Goal: Task Accomplishment & Management: Contribute content

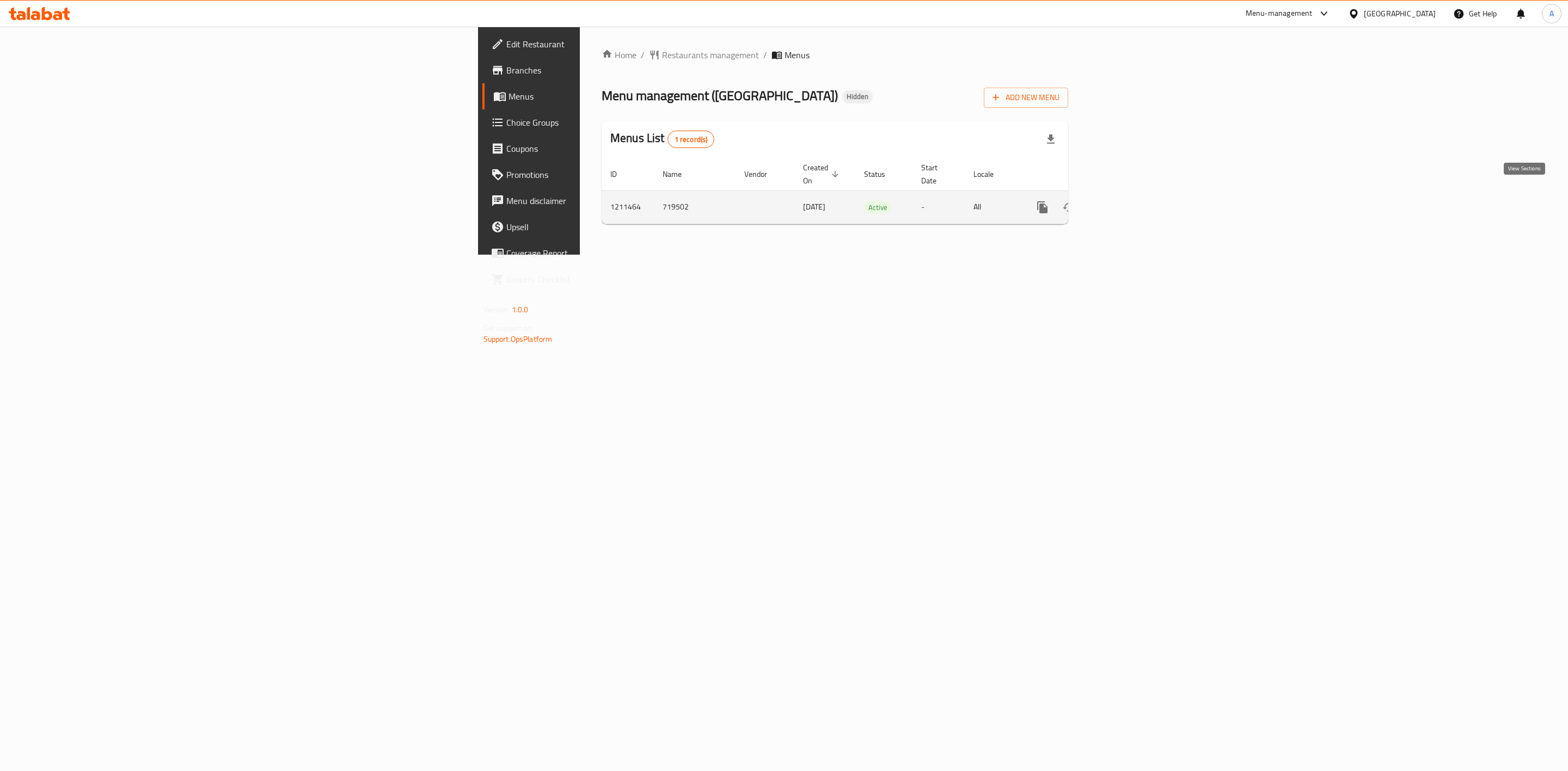
click at [1134, 194] on link "enhanced table" at bounding box center [1121, 207] width 26 height 26
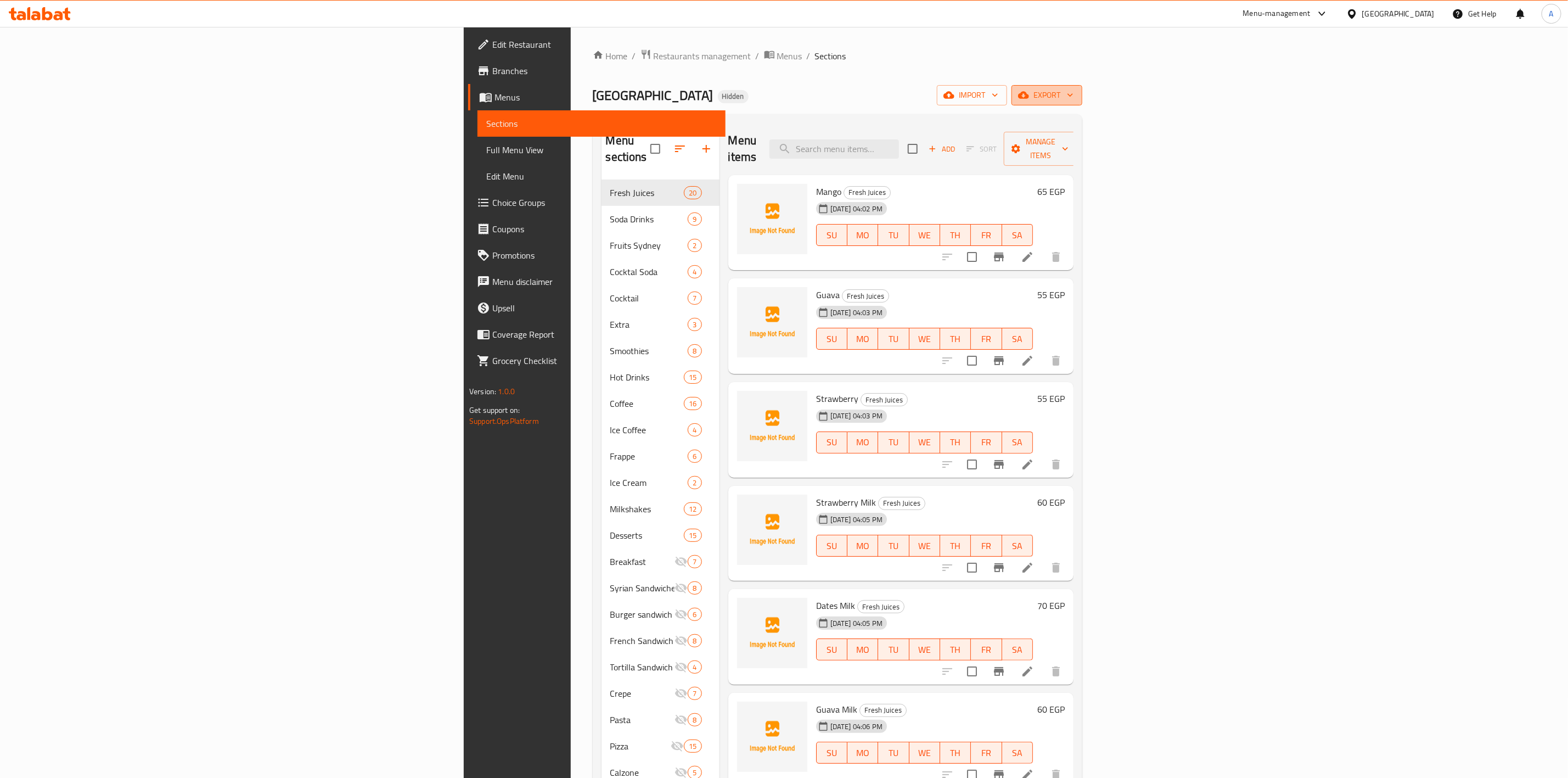
click at [1074, 89] on span "export" at bounding box center [1047, 95] width 53 height 14
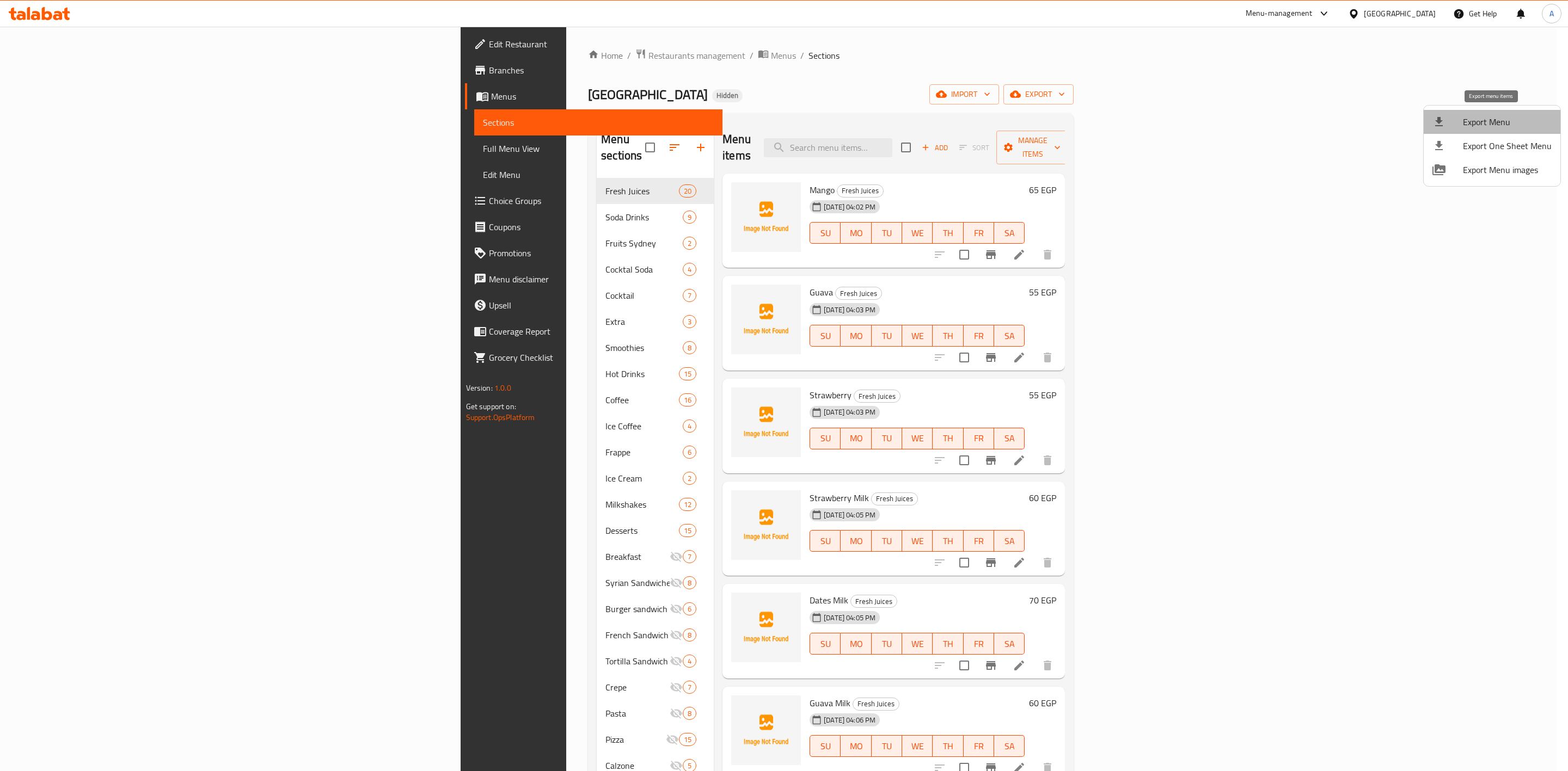
click at [1494, 118] on span "Export Menu" at bounding box center [1507, 121] width 89 height 13
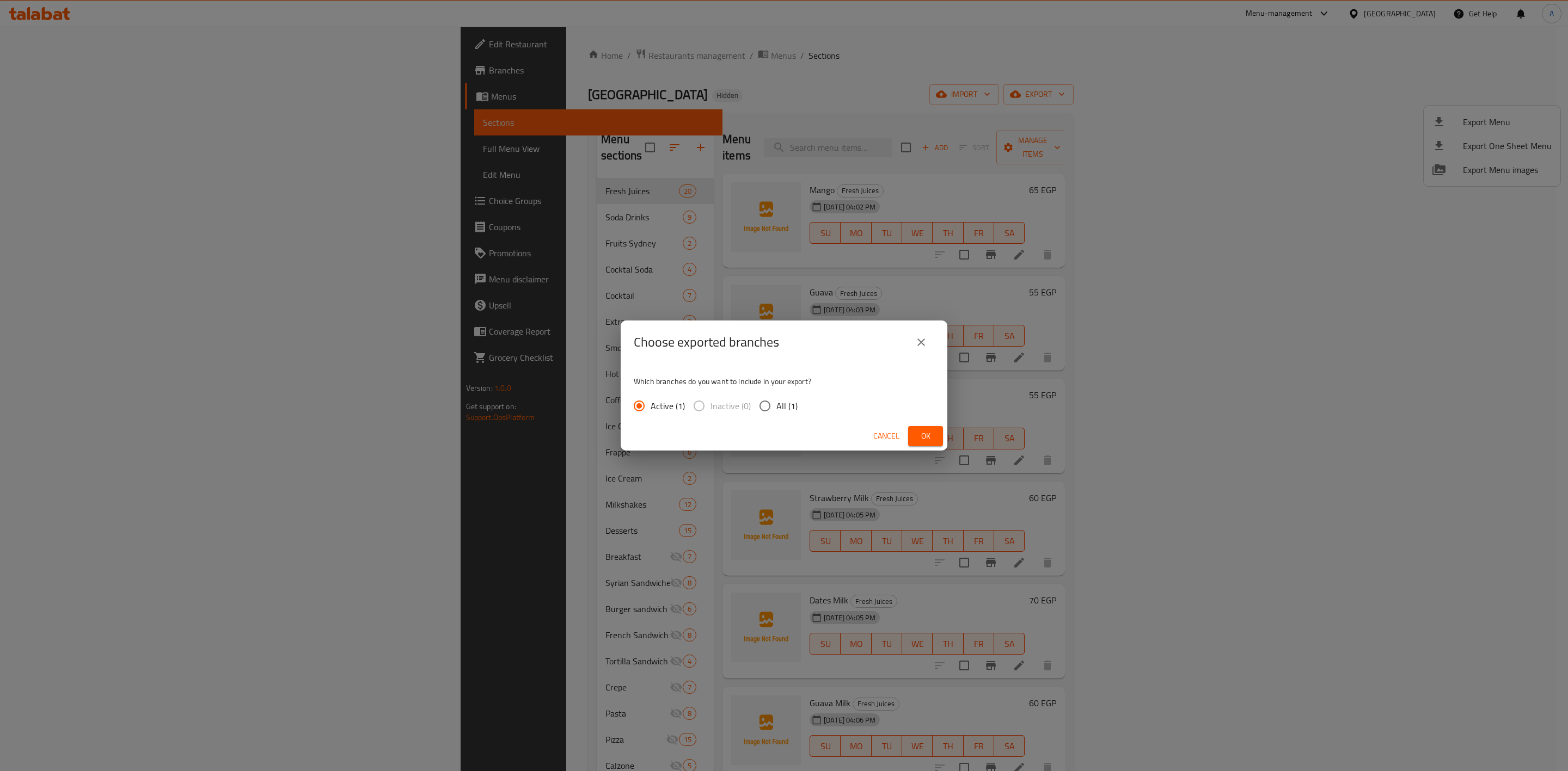
click at [761, 410] on input "All (1)" at bounding box center [764, 405] width 23 height 23
radio input "true"
click at [928, 431] on span "Ok" at bounding box center [925, 436] width 17 height 13
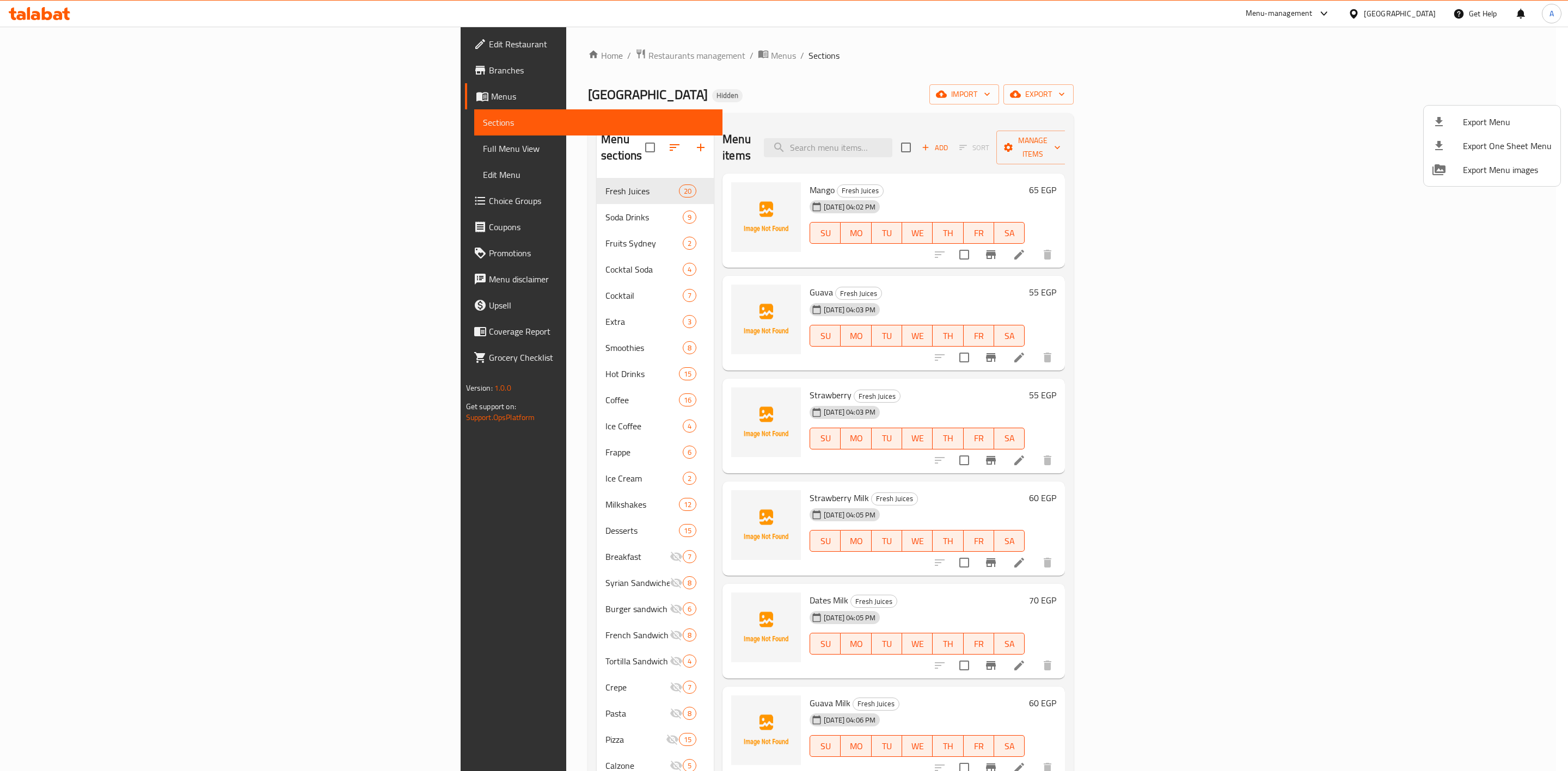
click at [999, 131] on div at bounding box center [784, 385] width 1568 height 771
click at [892, 138] on input "search" at bounding box center [828, 147] width 128 height 19
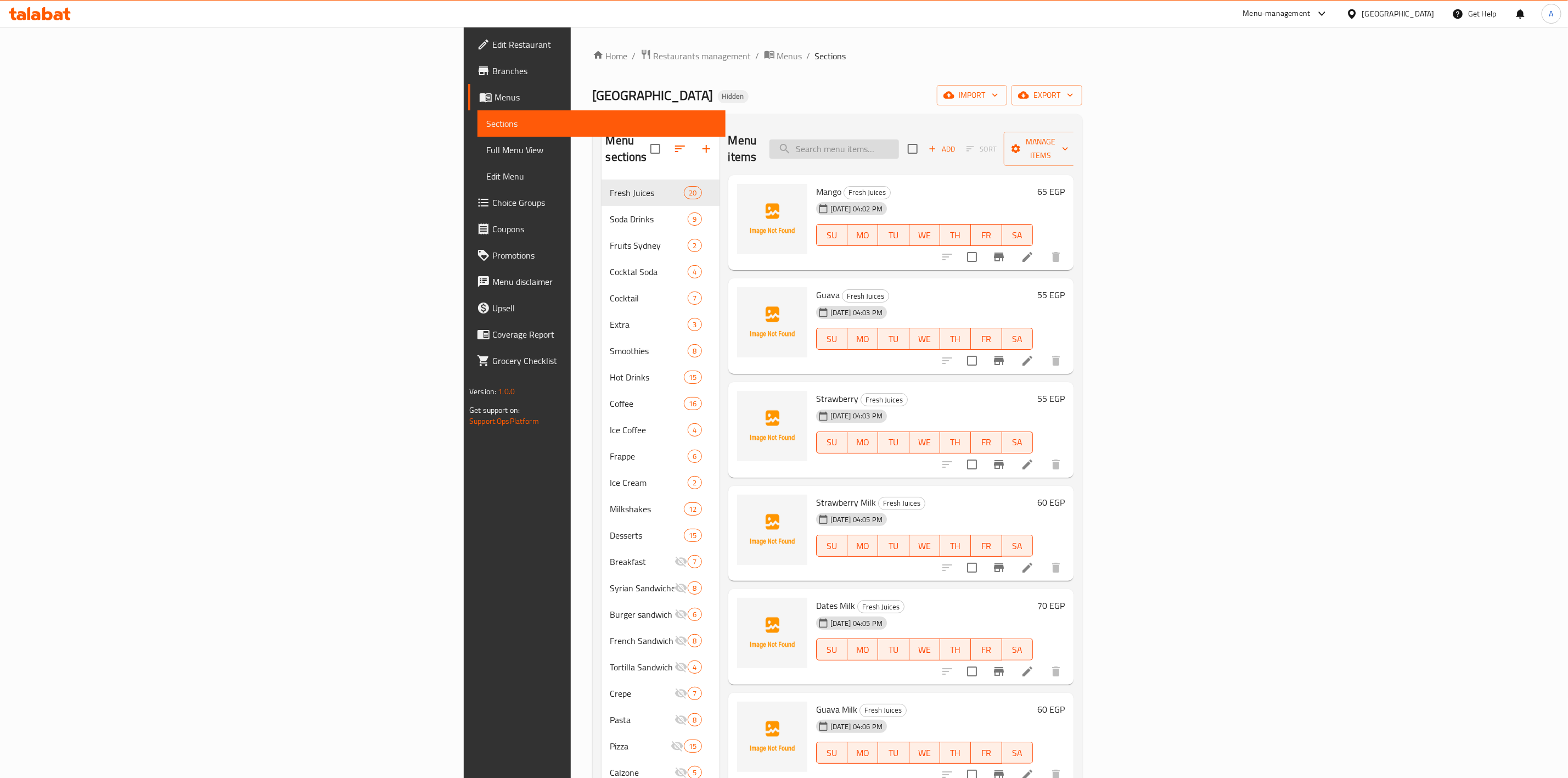
paste input "Mojito Flavor"
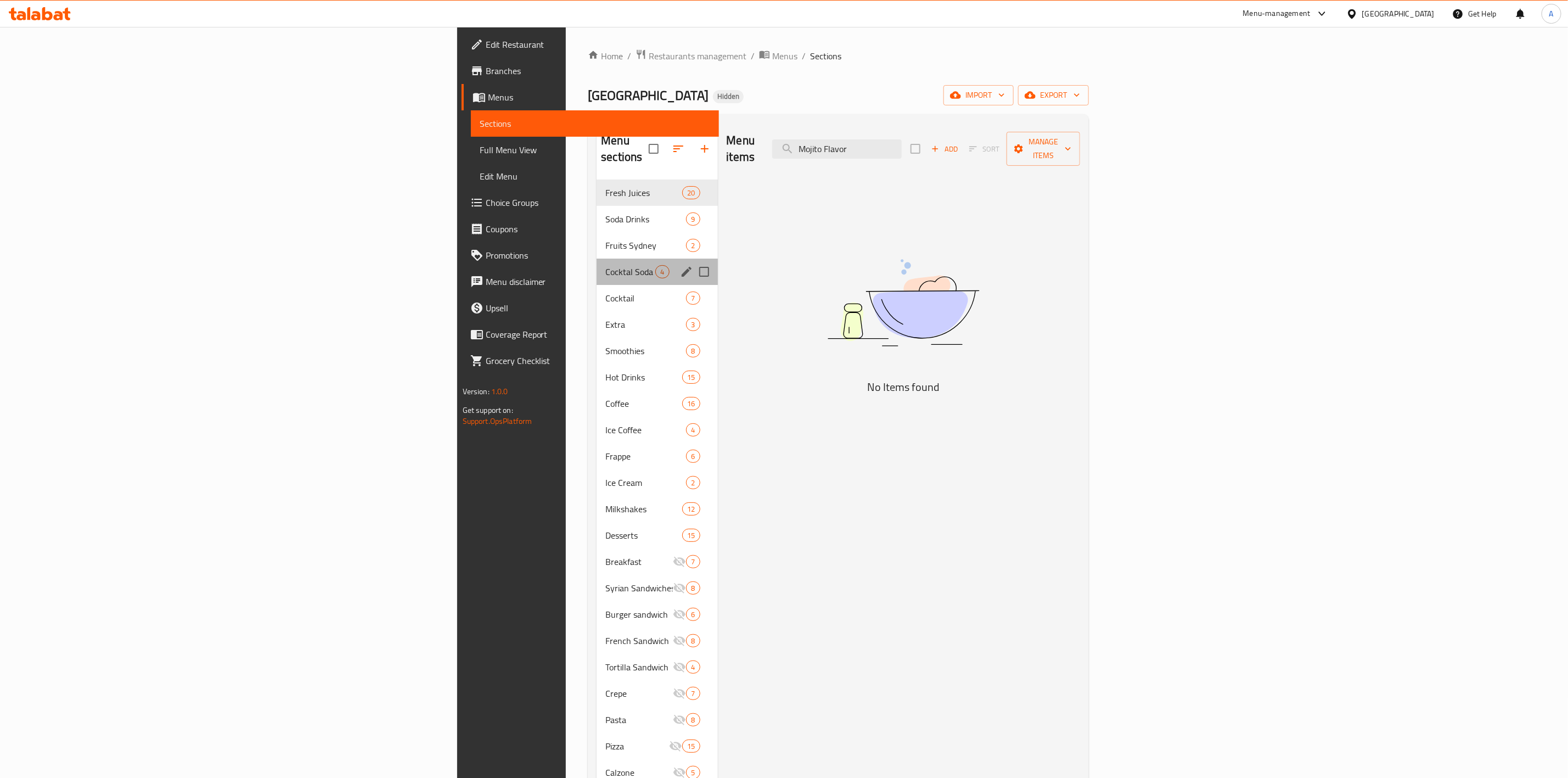
click at [597, 264] on div "Cocktal Soda 4" at bounding box center [657, 272] width 121 height 27
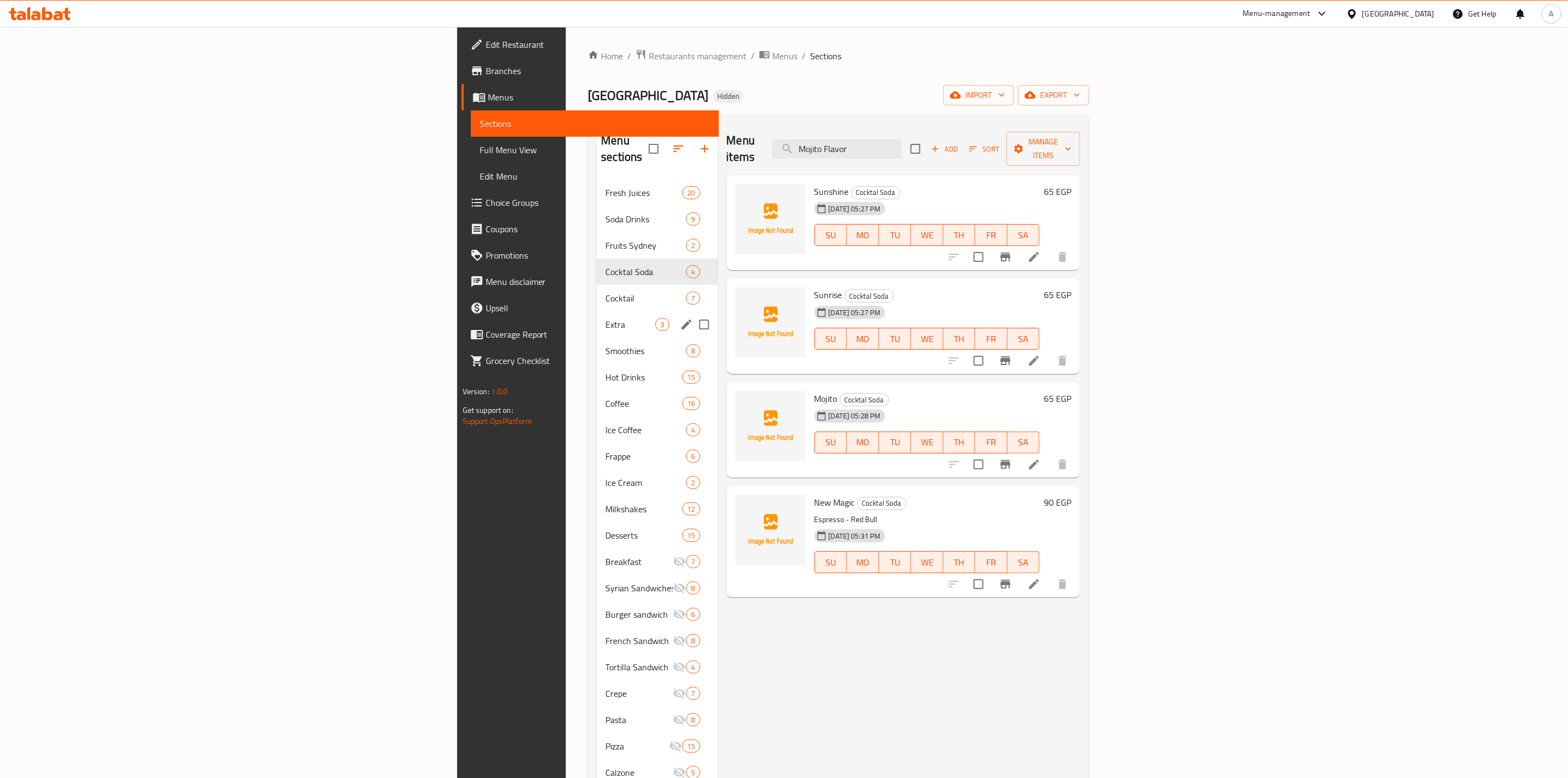
click at [597, 311] on div "Extra 3" at bounding box center [657, 324] width 121 height 27
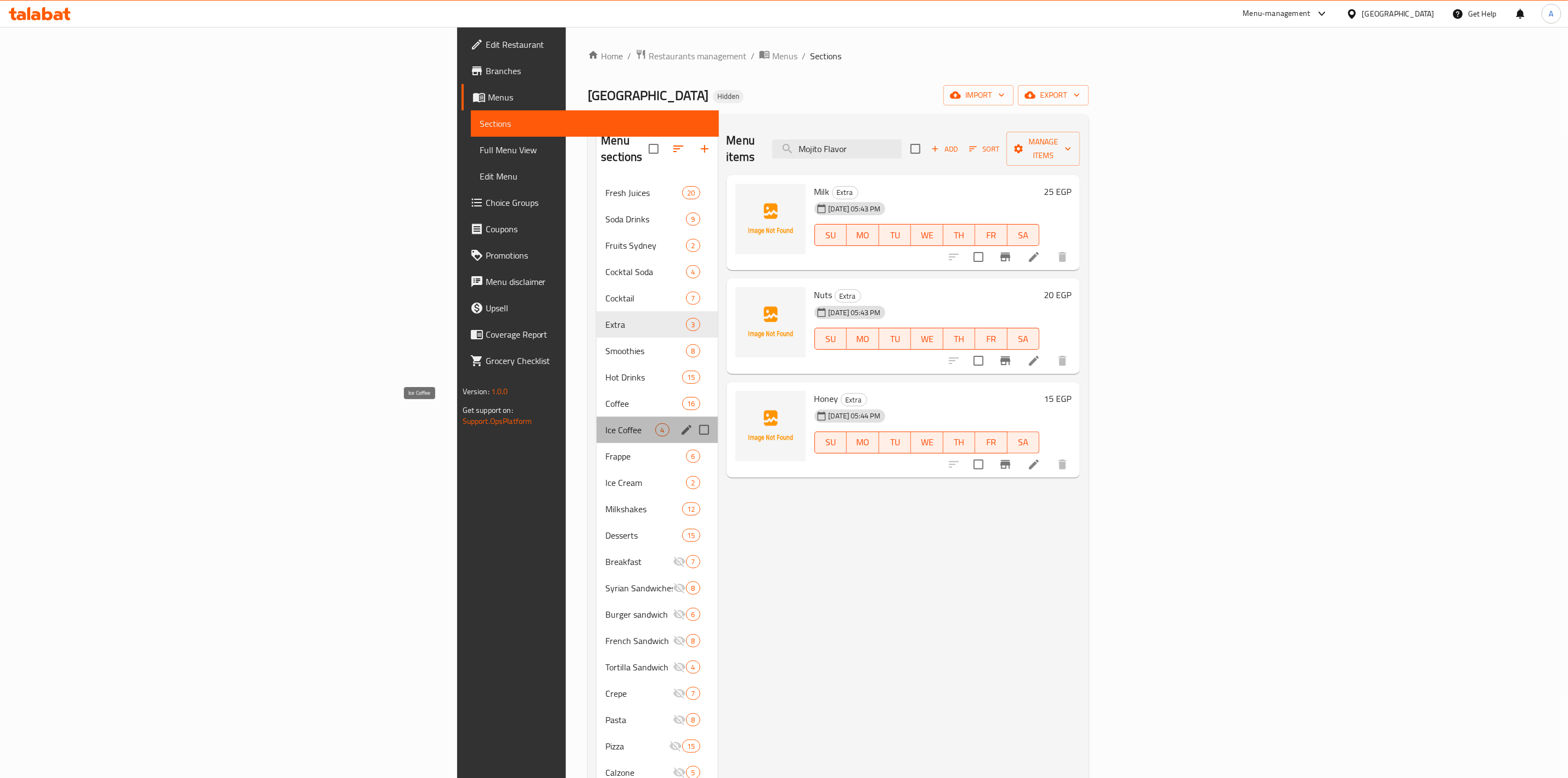
click at [606, 423] on span "Ice Coffee" at bounding box center [630, 430] width 50 height 13
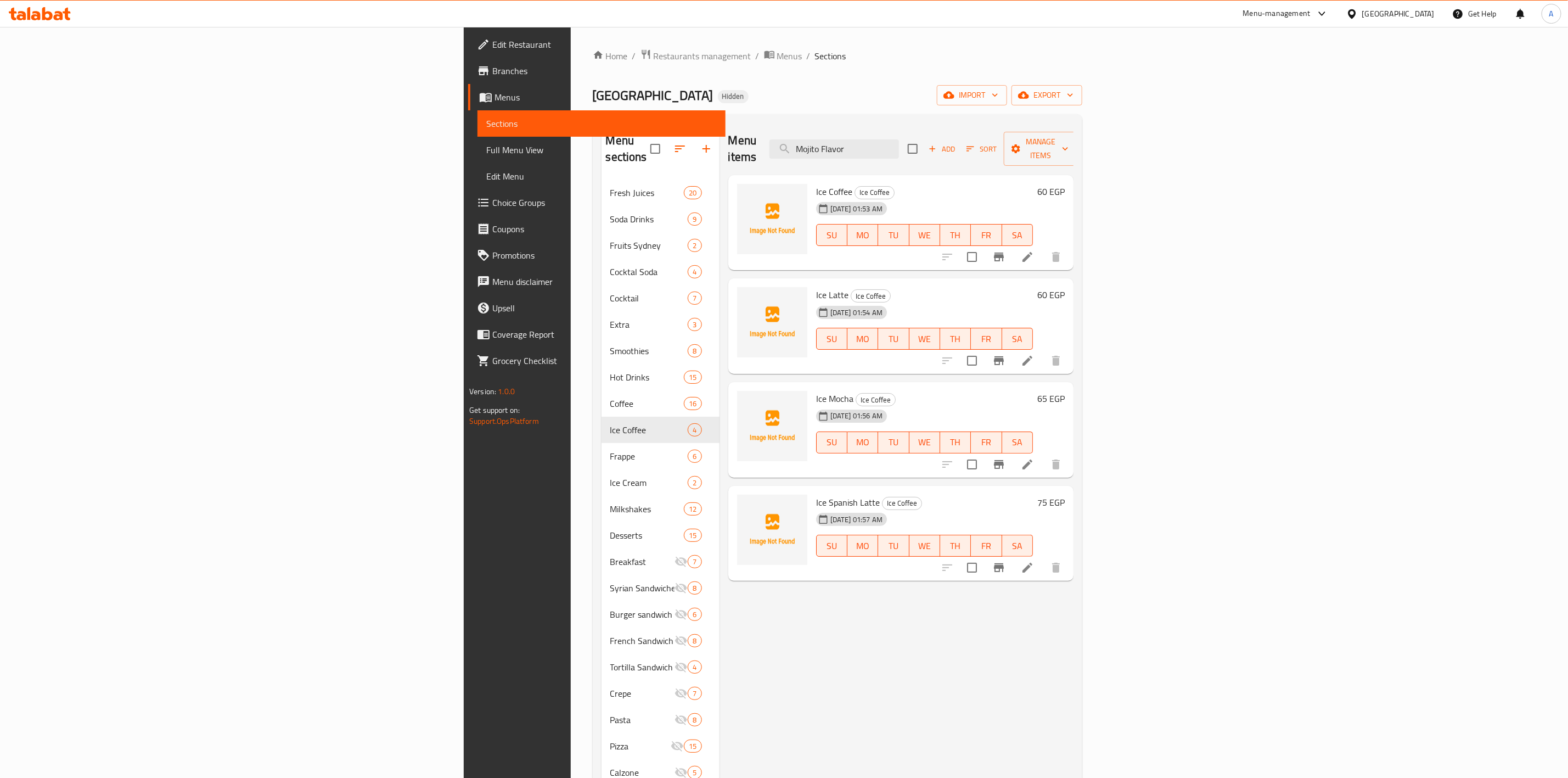
click at [838, 678] on div "Menu items Mojito Flavor Add Sort Manage items Ice Coffee Ice Coffee [DATE] 01:…" at bounding box center [896, 512] width 354 height 778
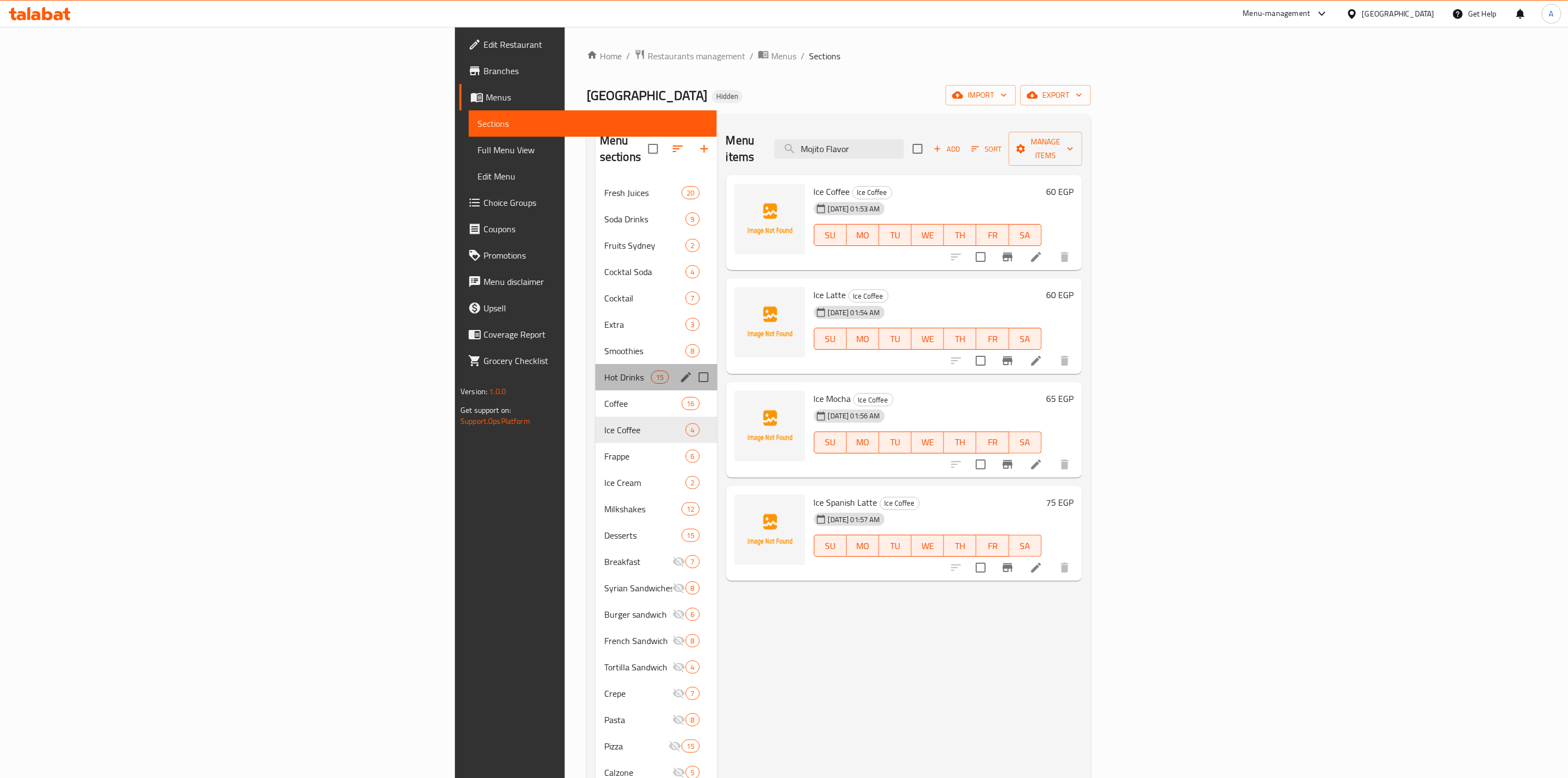
click at [596, 364] on div "Hot Drinks 15" at bounding box center [656, 377] width 122 height 27
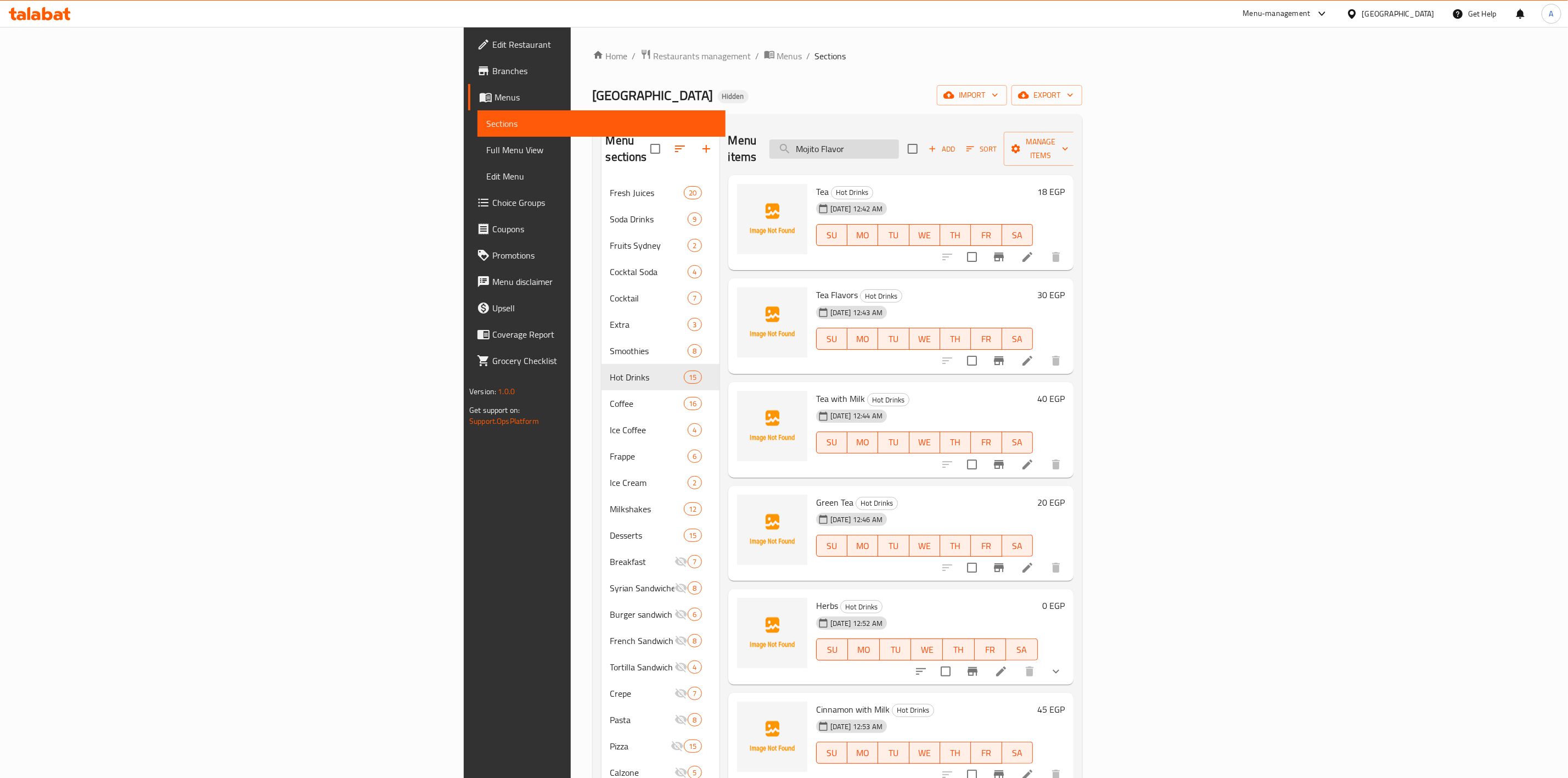
click at [899, 142] on input "Mojito Flavor" at bounding box center [834, 149] width 129 height 19
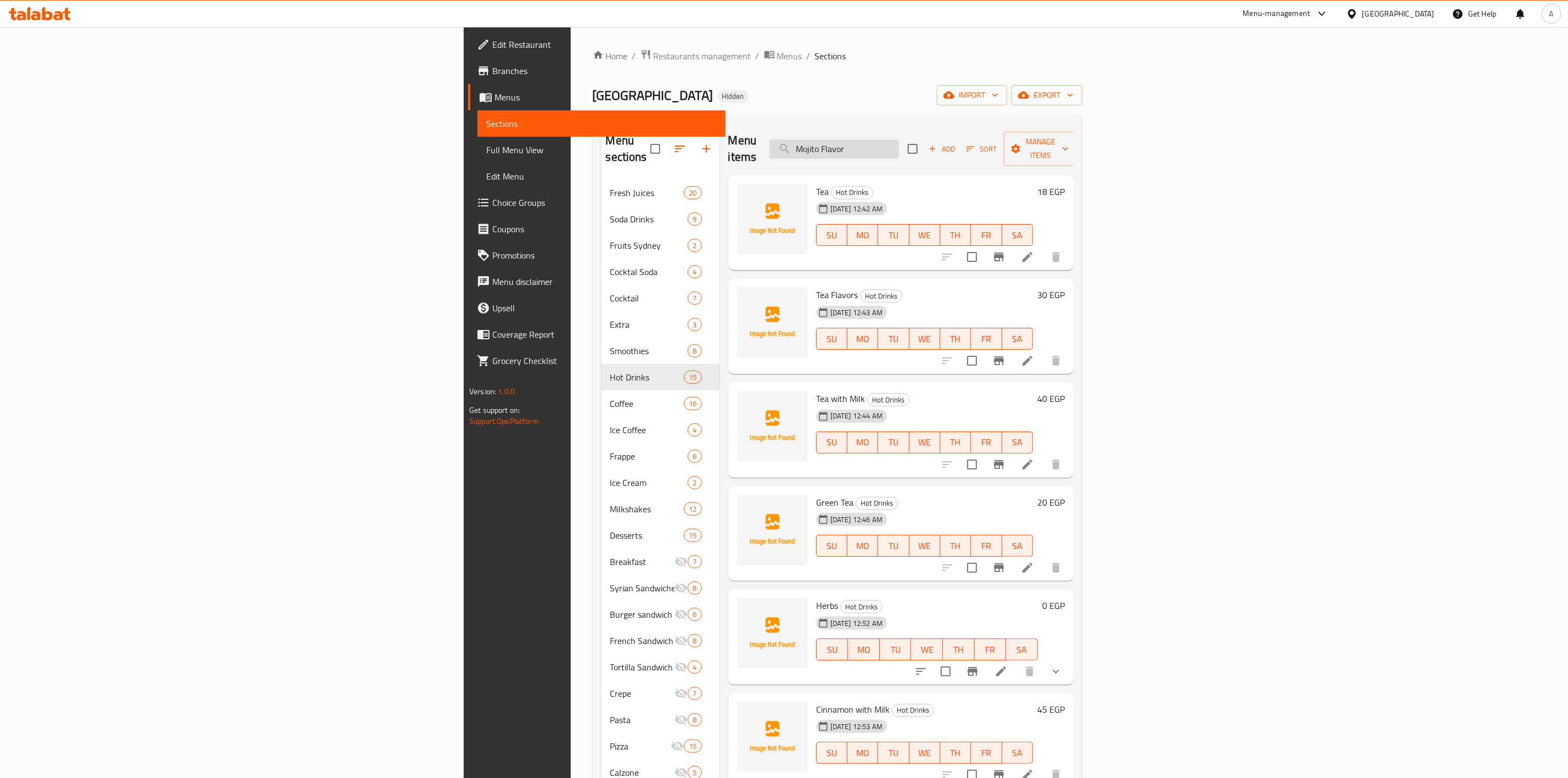
click at [899, 142] on input "Mojito Flavor" at bounding box center [834, 149] width 129 height 19
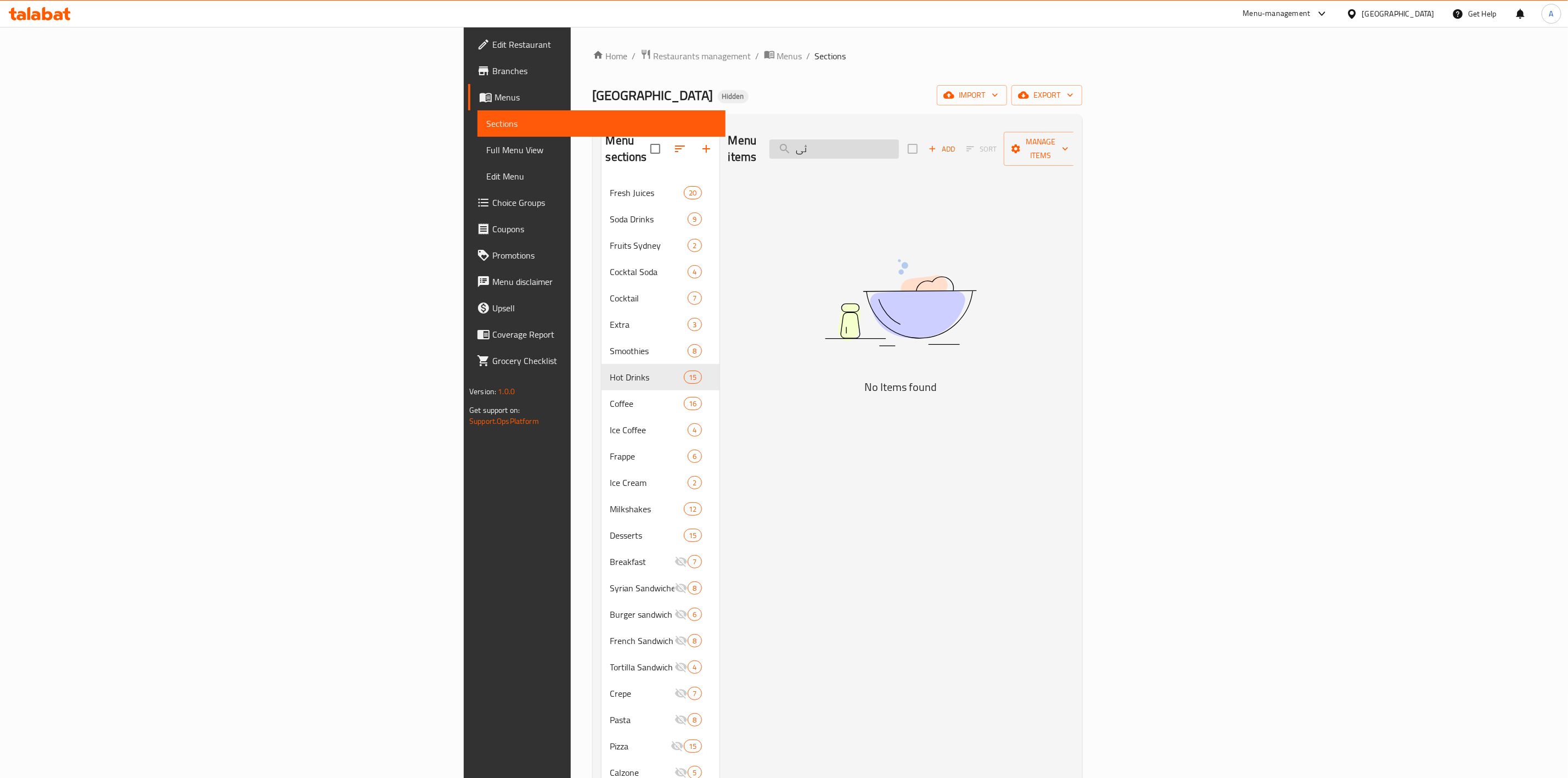
type input "ث"
type input "e"
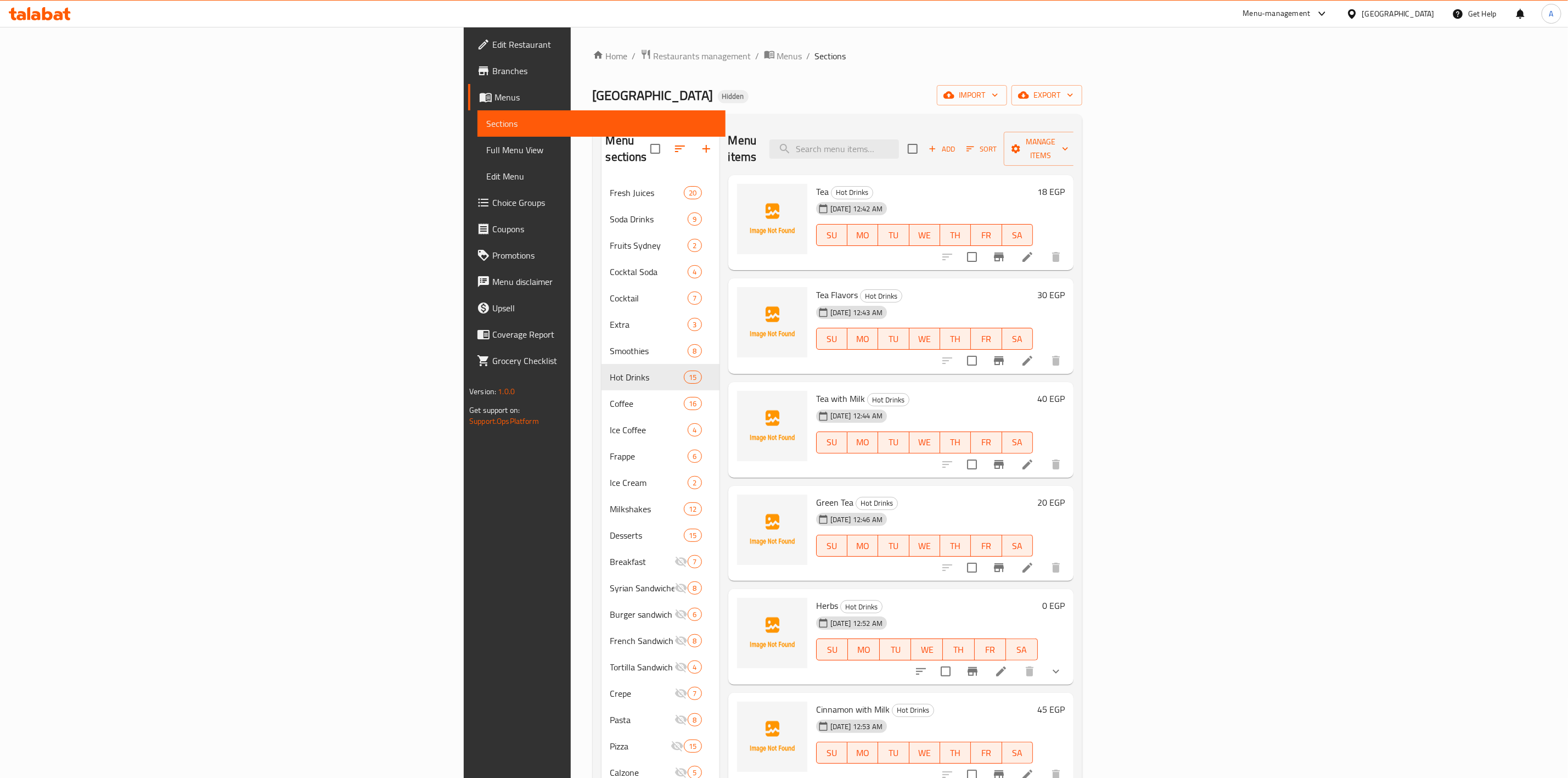
click at [464, 702] on div "Edit Restaurant Branches Menus Sections Full Menu View Edit Menu Choice Groups …" at bounding box center [594, 415] width 262 height 778
click at [899, 145] on input "search" at bounding box center [834, 149] width 129 height 19
paste input "Mix Soda"
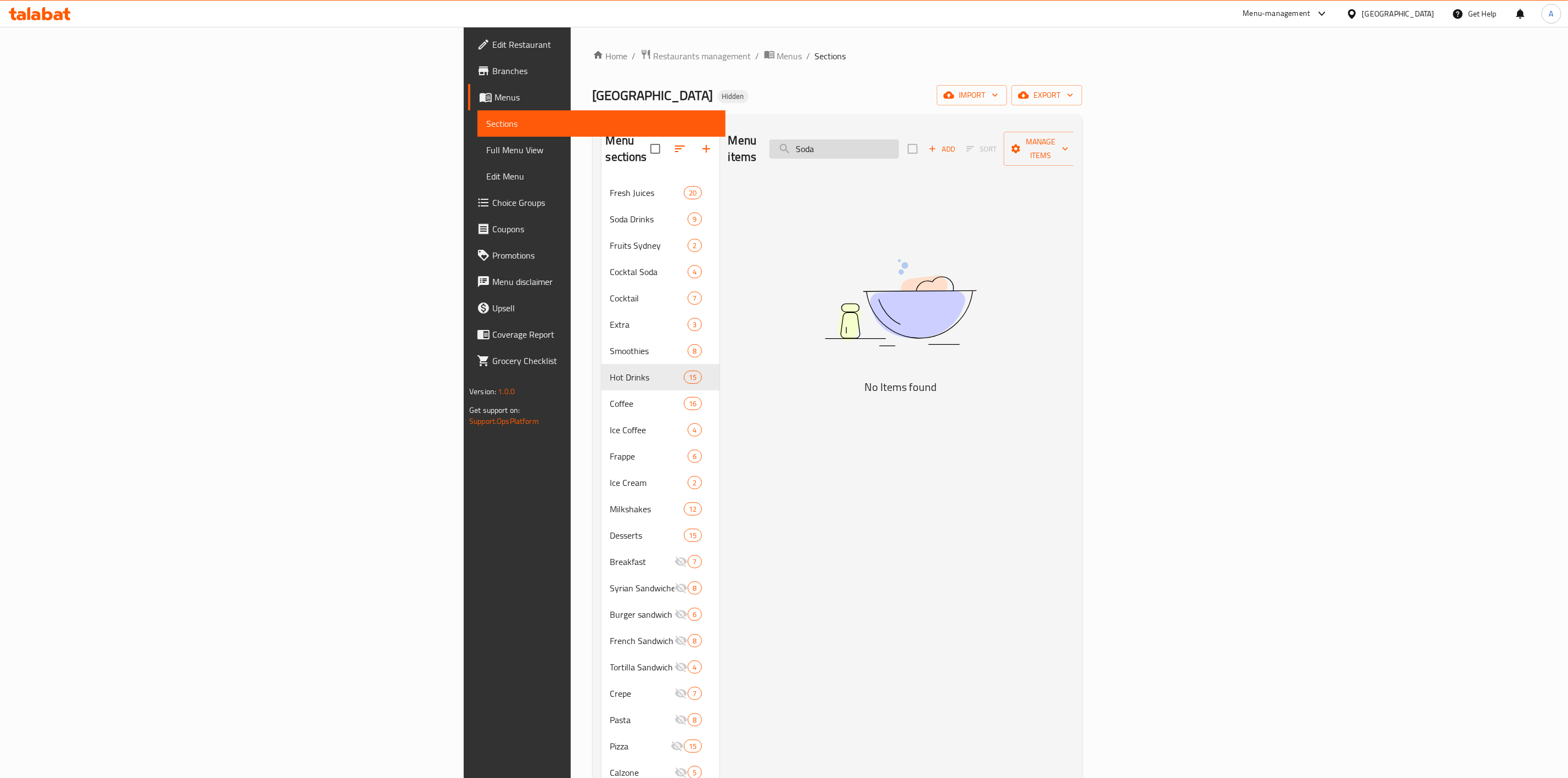
type input "Soda"
click at [899, 145] on input "Soda" at bounding box center [834, 149] width 129 height 19
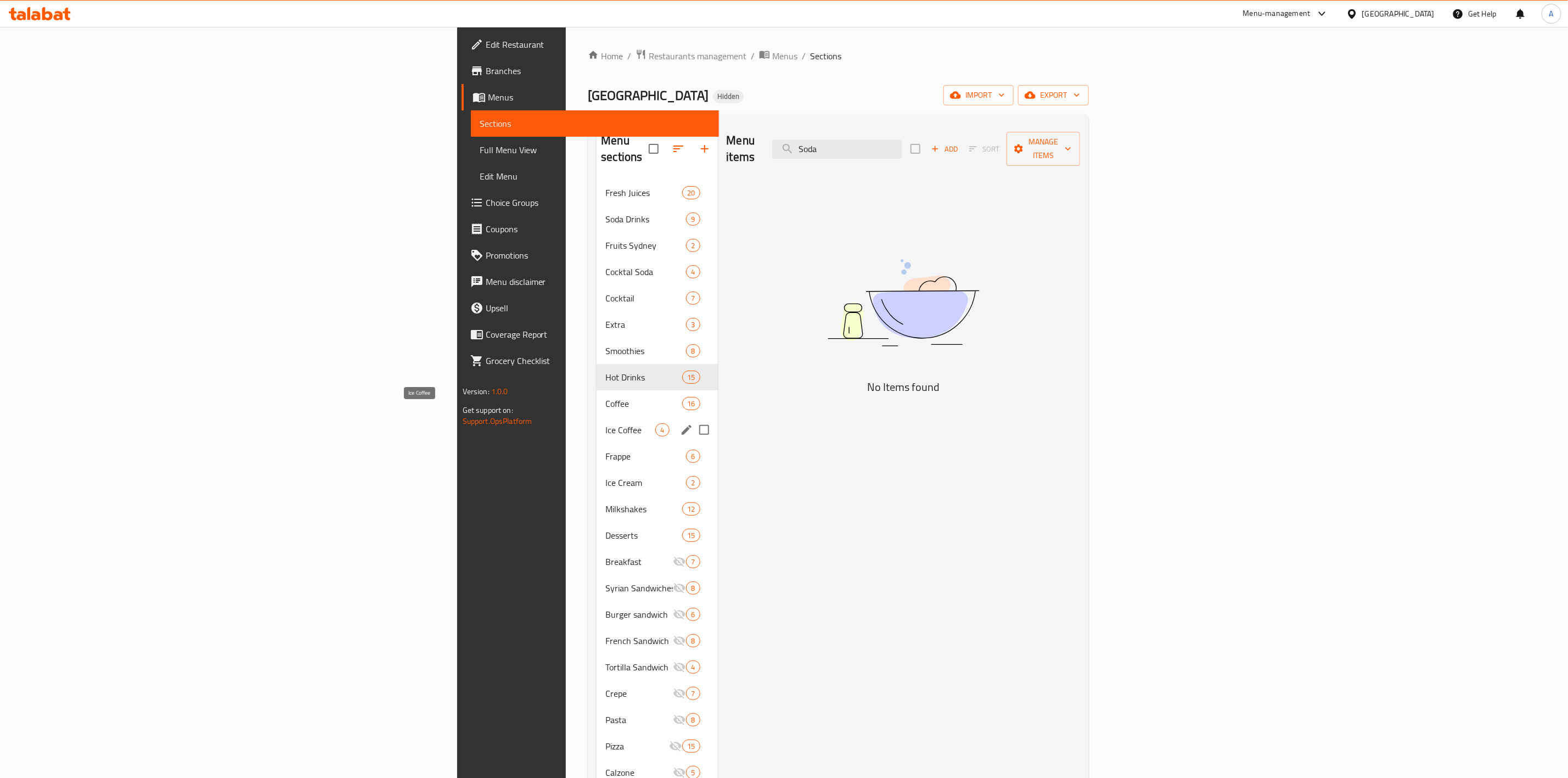
click at [606, 423] on span "Ice Coffee" at bounding box center [630, 430] width 50 height 13
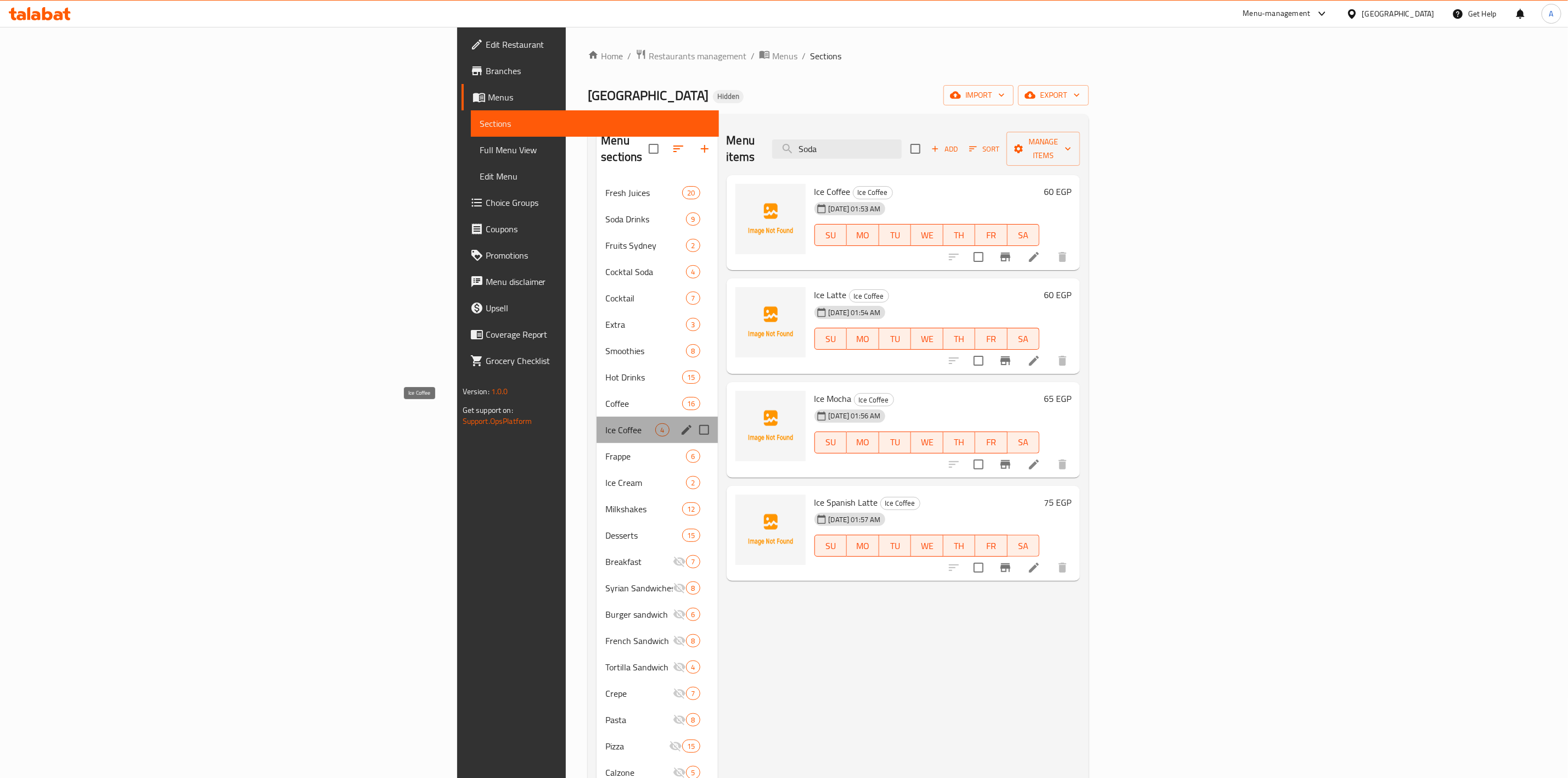
click at [606, 423] on span "Ice Coffee" at bounding box center [630, 430] width 50 height 13
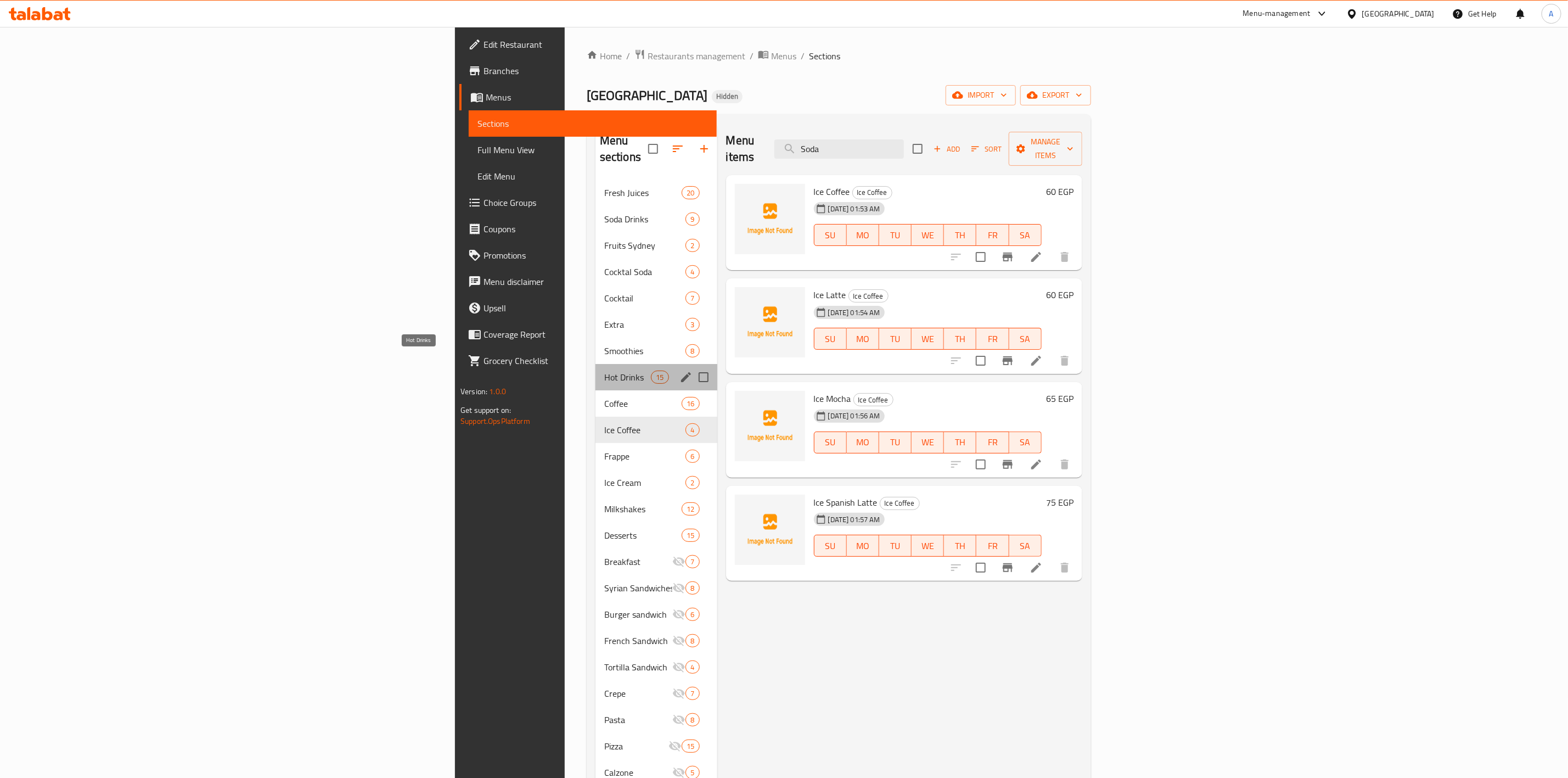
click at [604, 371] on span "Hot Drinks" at bounding box center [627, 377] width 46 height 13
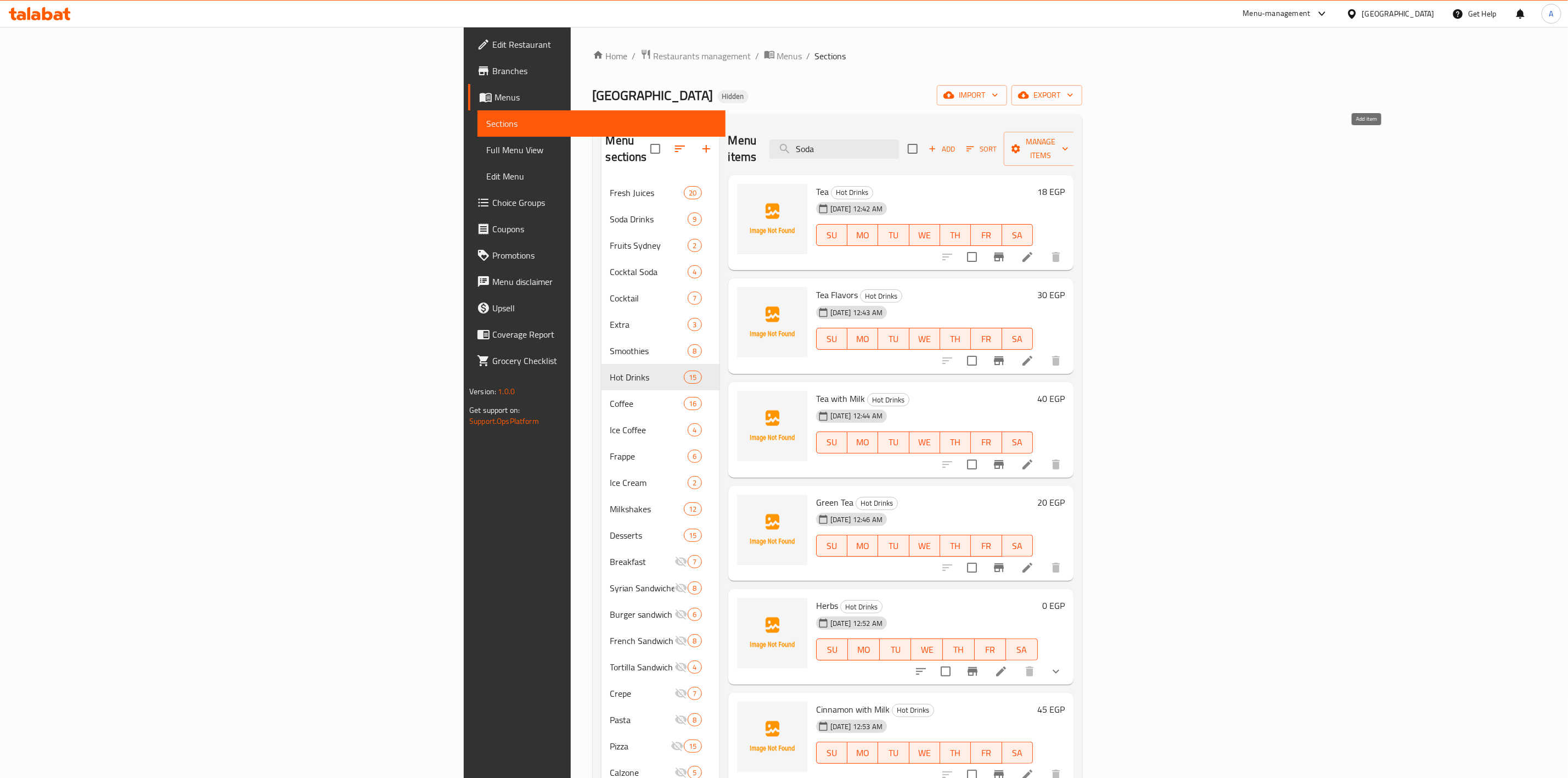
click at [957, 143] on span "Add" at bounding box center [942, 149] width 30 height 12
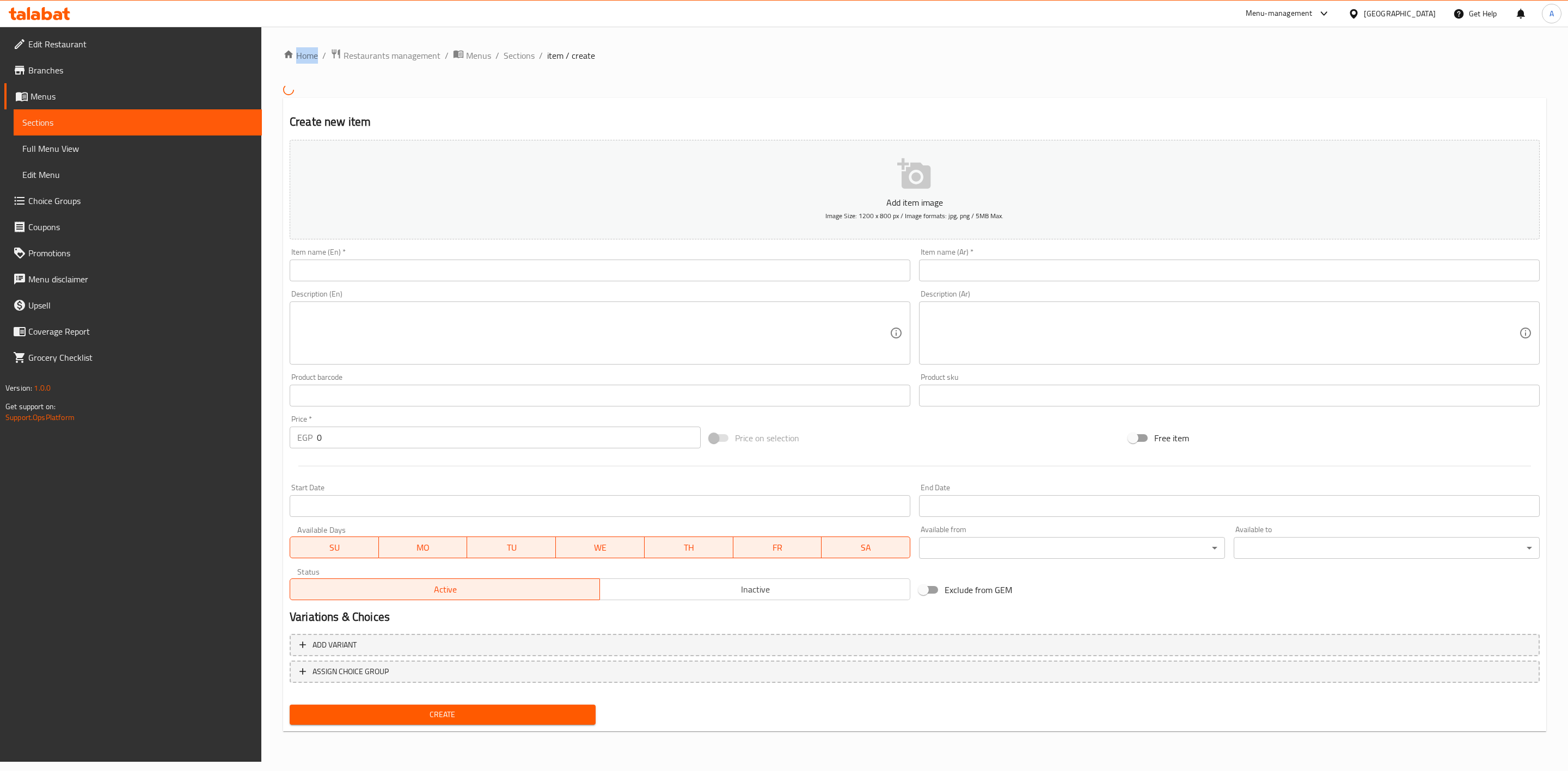
click at [691, 270] on input "text" at bounding box center [600, 270] width 621 height 21
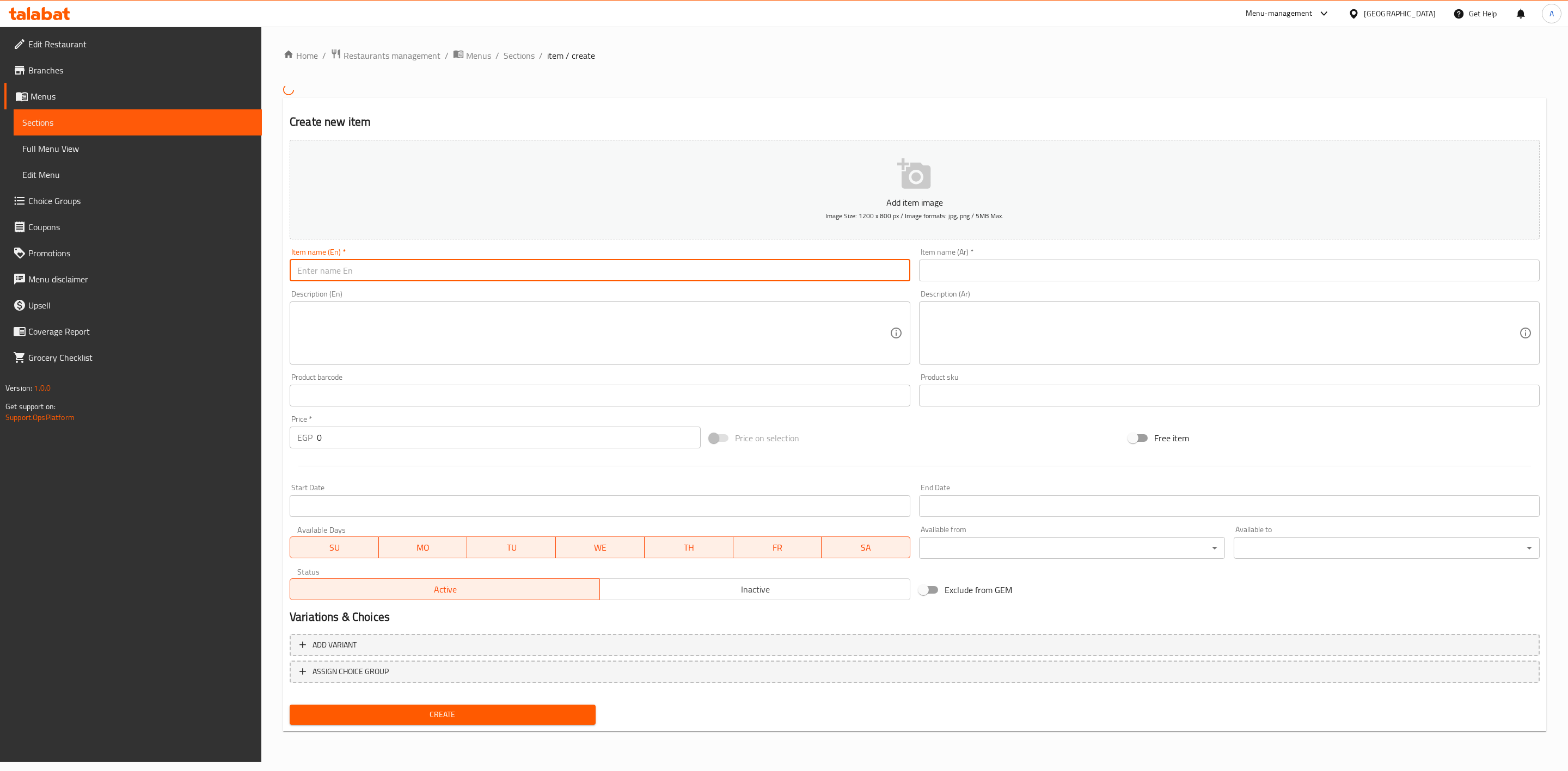
click at [691, 270] on input "text" at bounding box center [600, 270] width 621 height 21
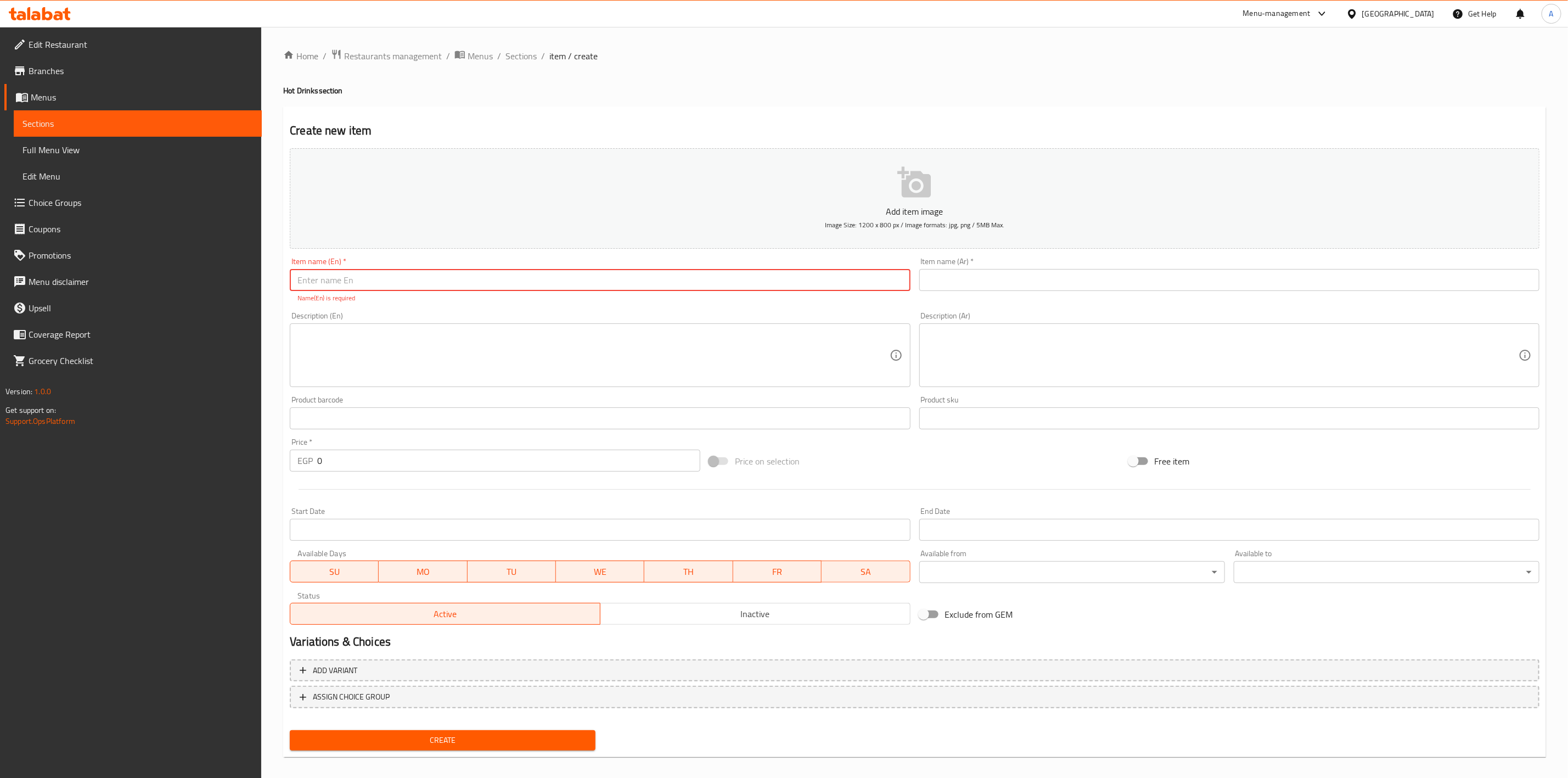
click at [982, 280] on input "text" at bounding box center [1229, 280] width 620 height 22
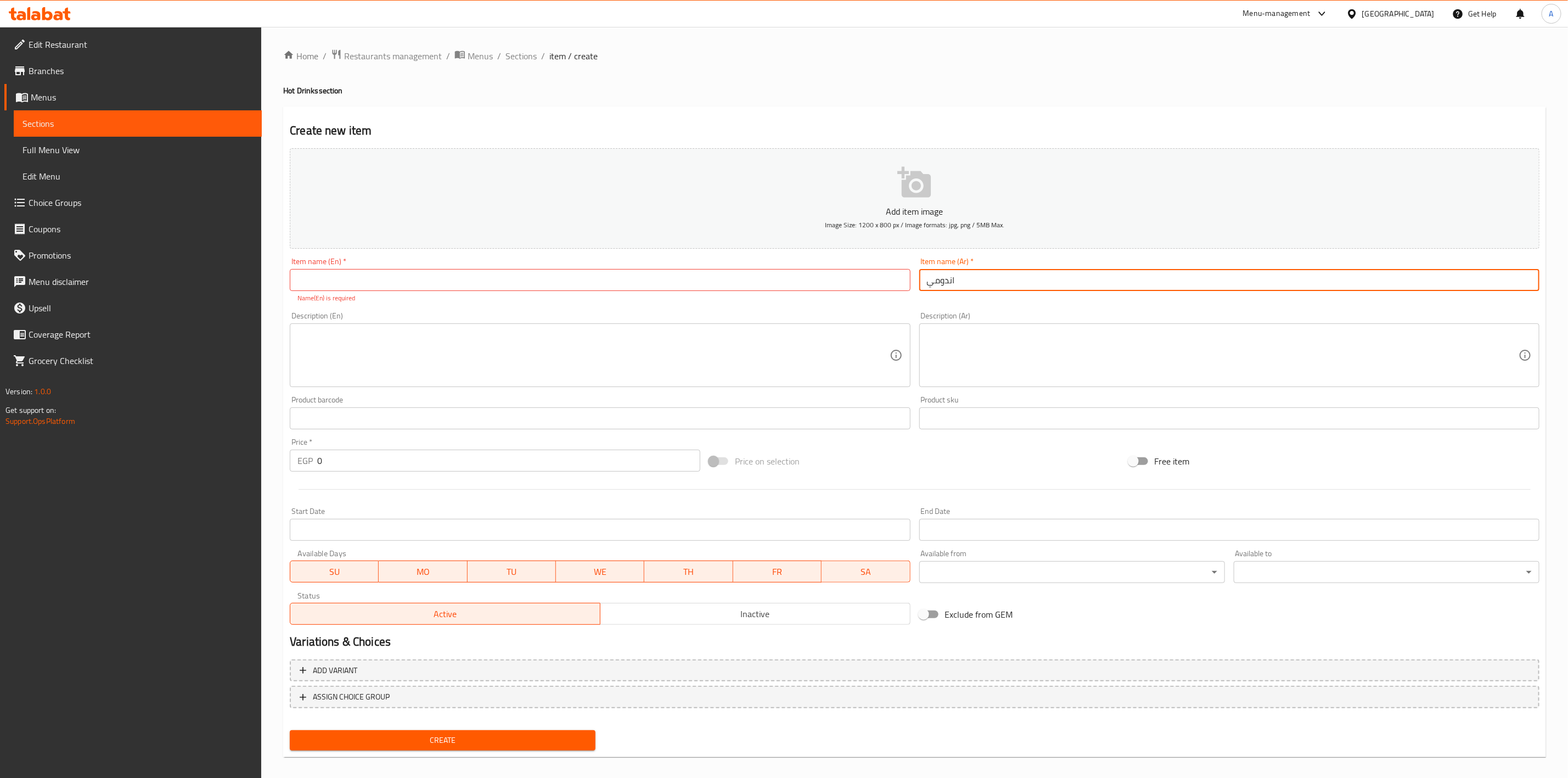
type input "اندومي"
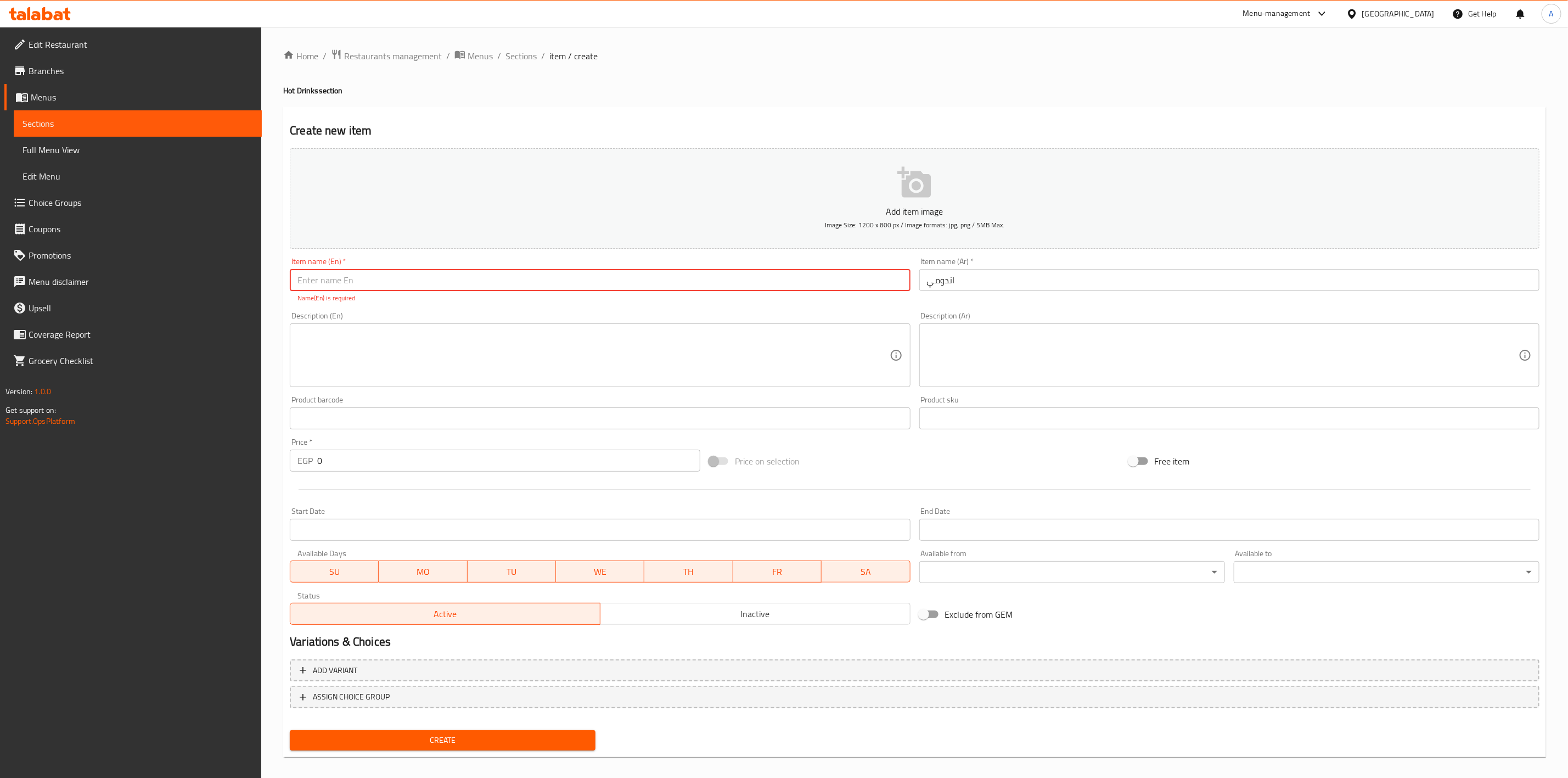
click at [536, 282] on input "text" at bounding box center [600, 280] width 620 height 22
type input "ُ"
type input "Indomie"
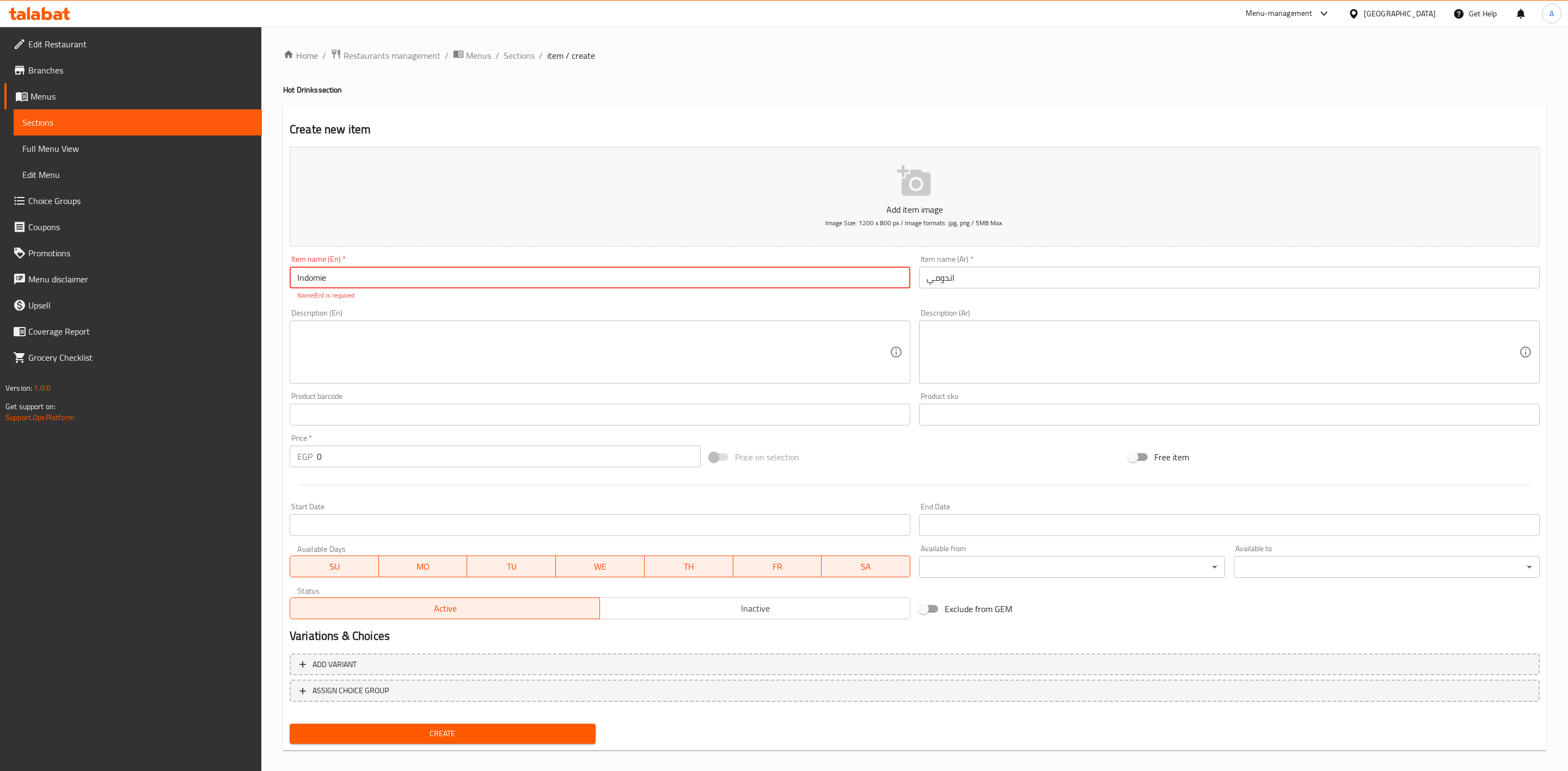
click at [379, 452] on input "0" at bounding box center [509, 456] width 384 height 21
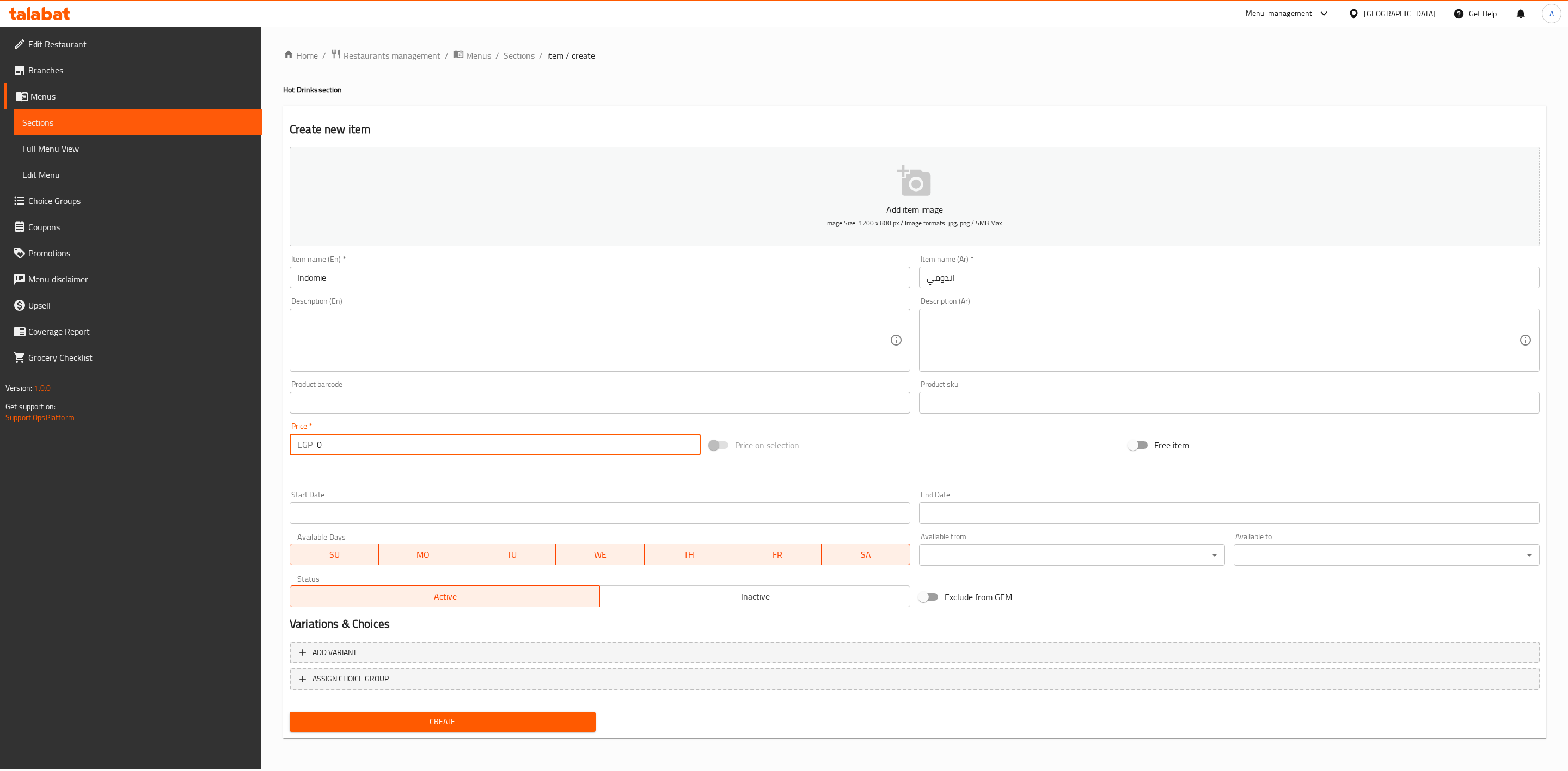
click at [379, 452] on input "0" at bounding box center [509, 444] width 384 height 21
type input "20"
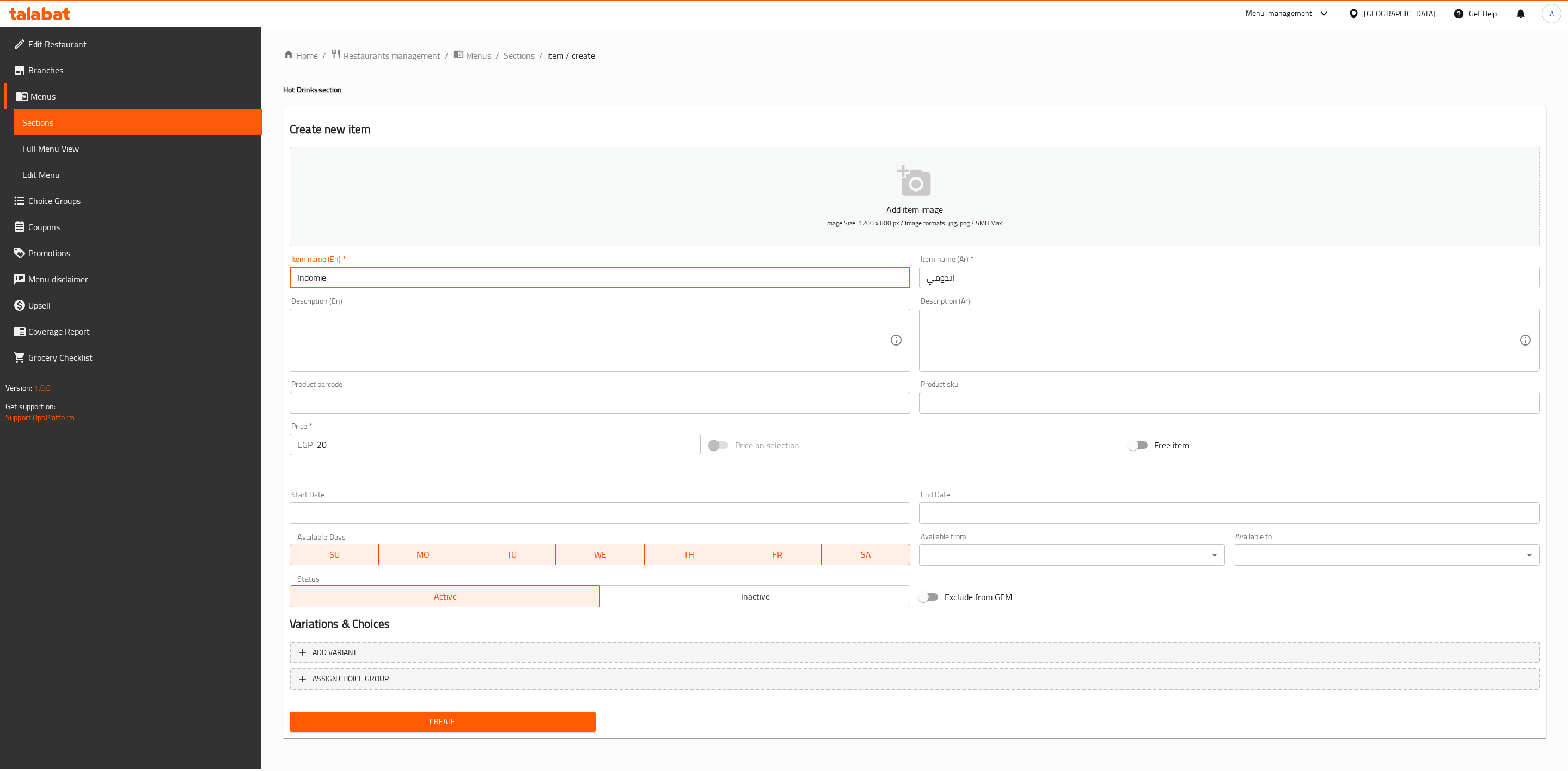
click at [369, 273] on input "Indomie" at bounding box center [600, 277] width 621 height 21
click at [290, 712] on button "Create" at bounding box center [442, 722] width 306 height 20
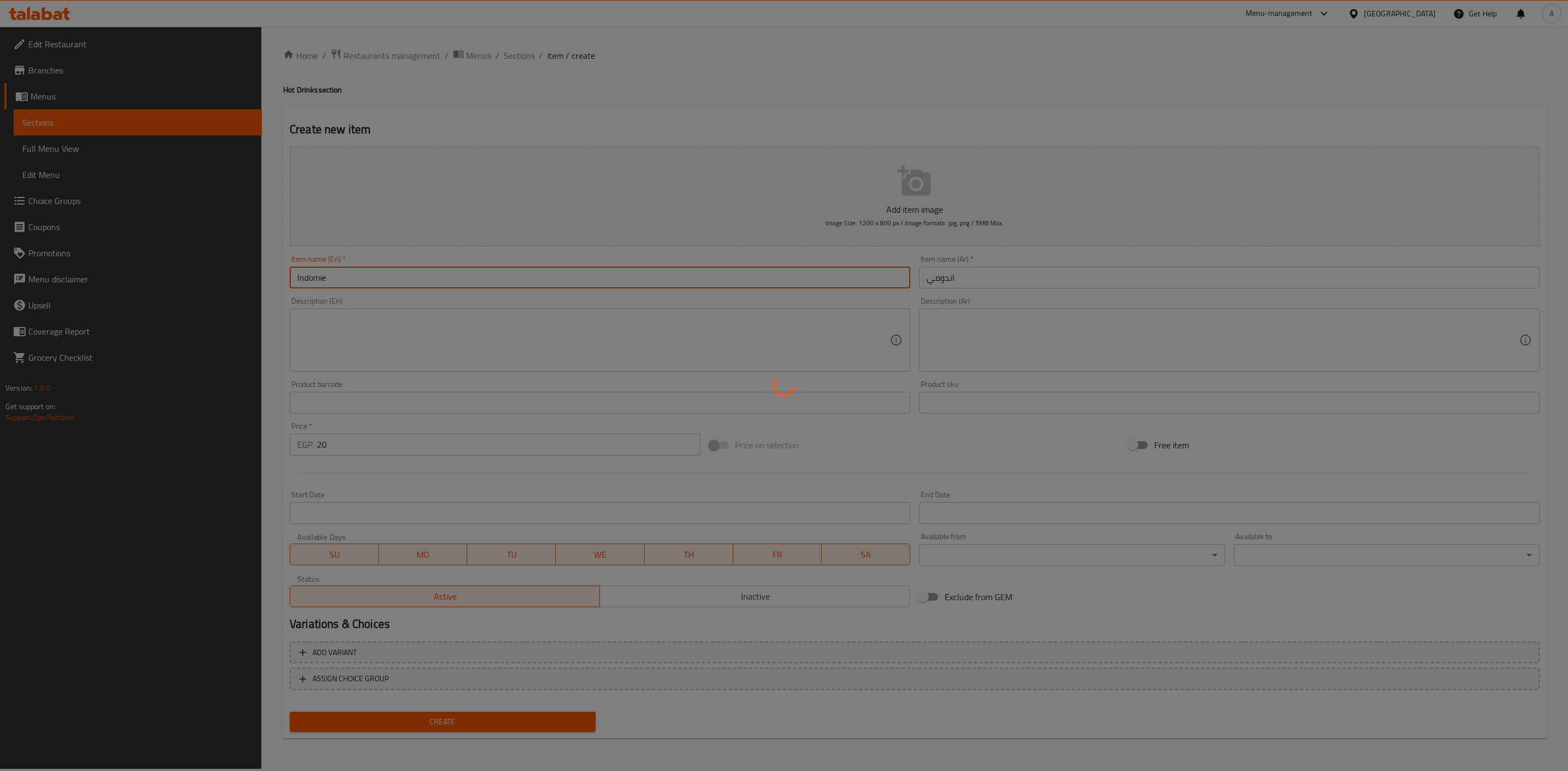
type input "0"
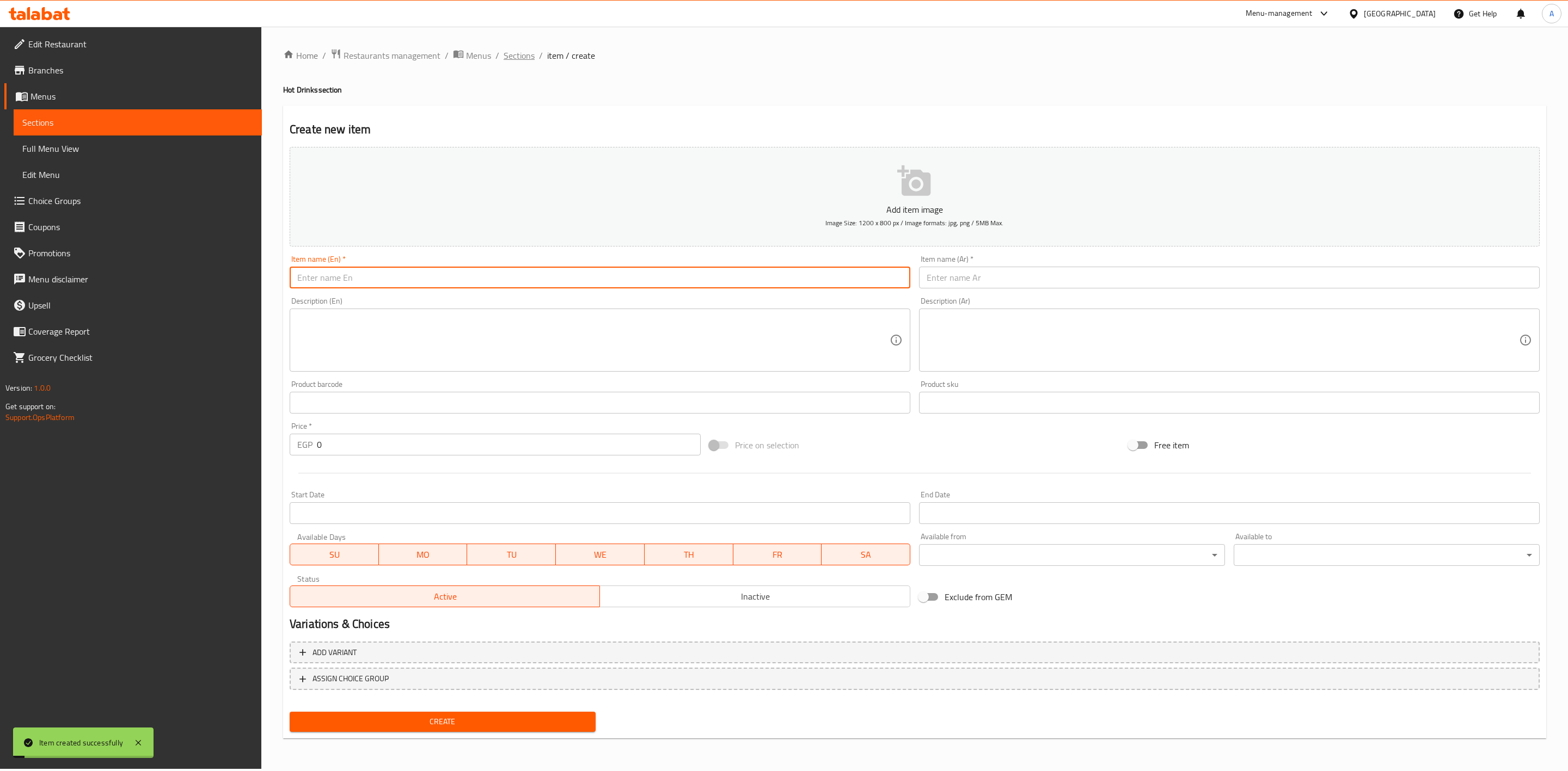
click at [504, 57] on span "Sections" at bounding box center [519, 55] width 31 height 13
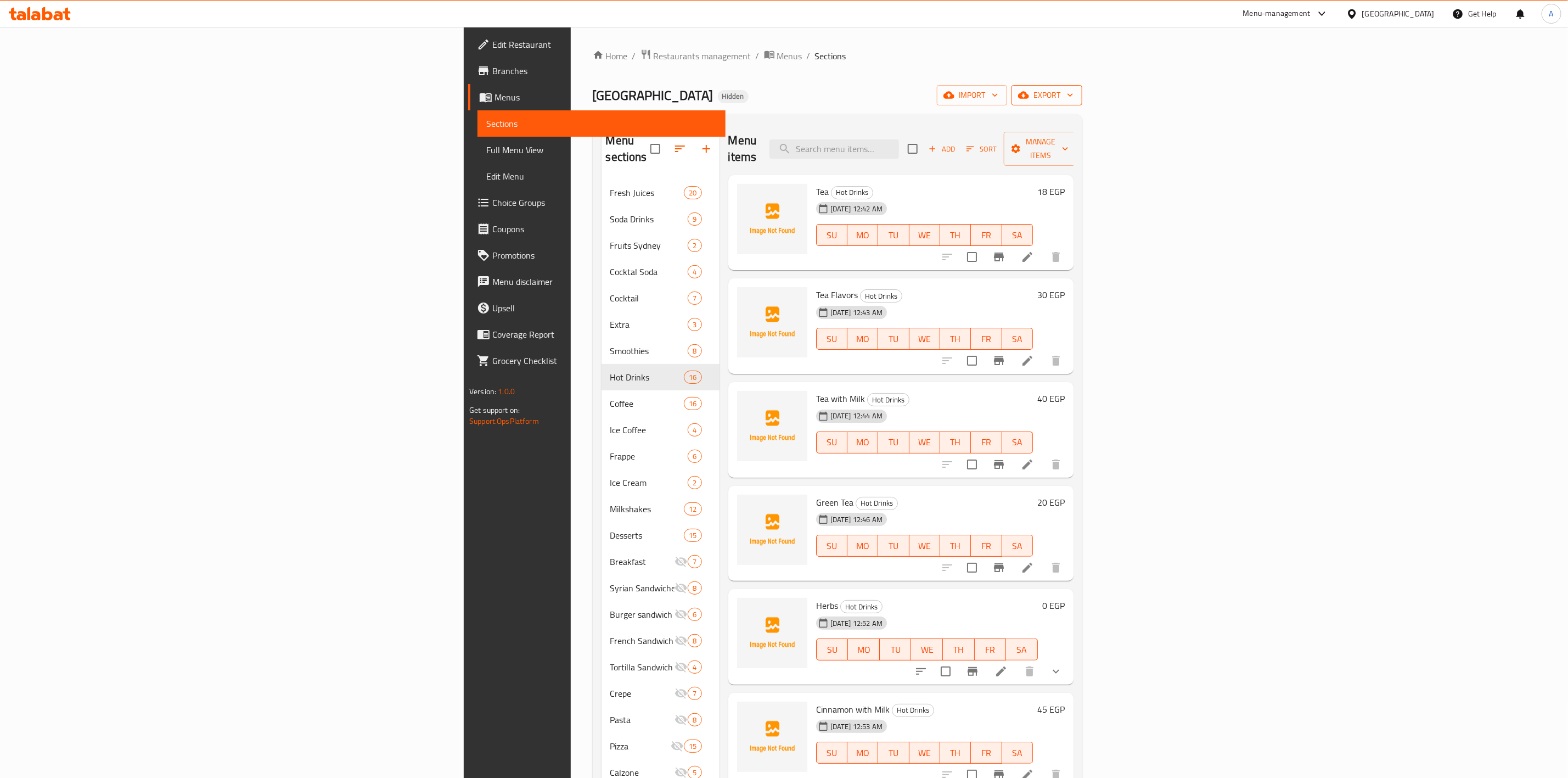
click at [1074, 94] on span "export" at bounding box center [1047, 95] width 53 height 14
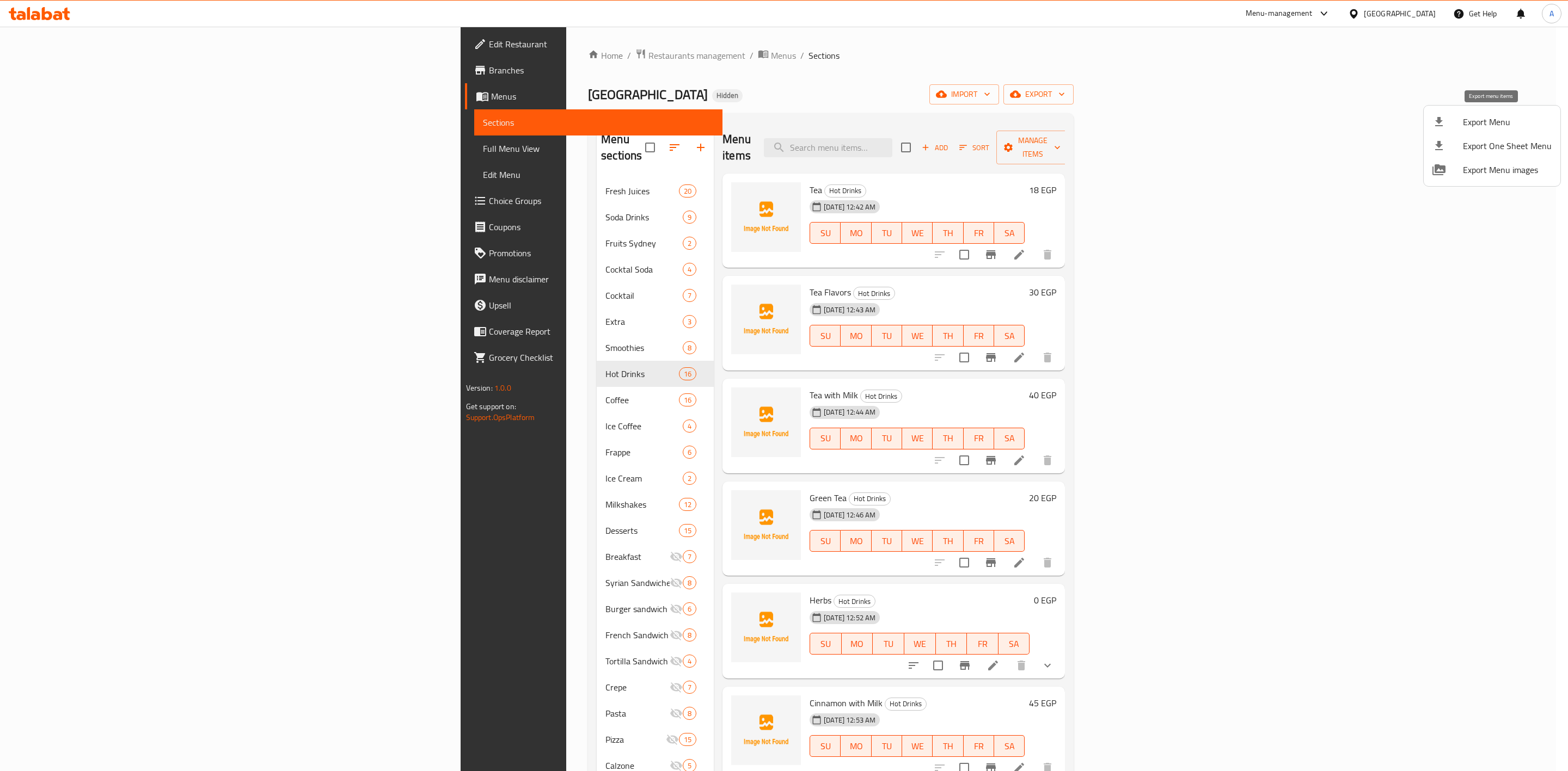
click at [1466, 120] on span "Export Menu" at bounding box center [1507, 121] width 89 height 13
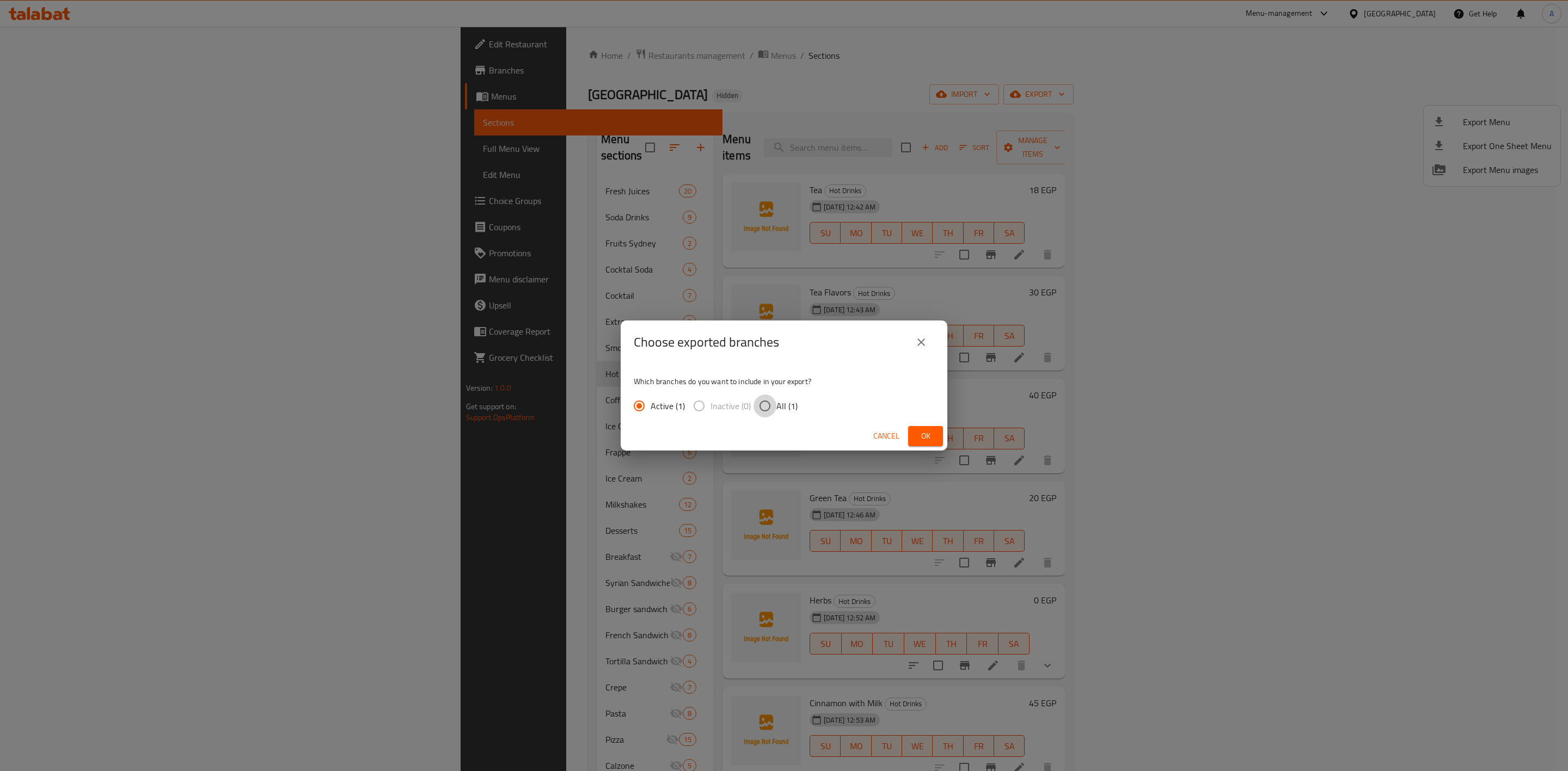
click at [770, 410] on input "All (1)" at bounding box center [764, 405] width 23 height 23
radio input "true"
click at [932, 442] on span "Ok" at bounding box center [925, 436] width 17 height 13
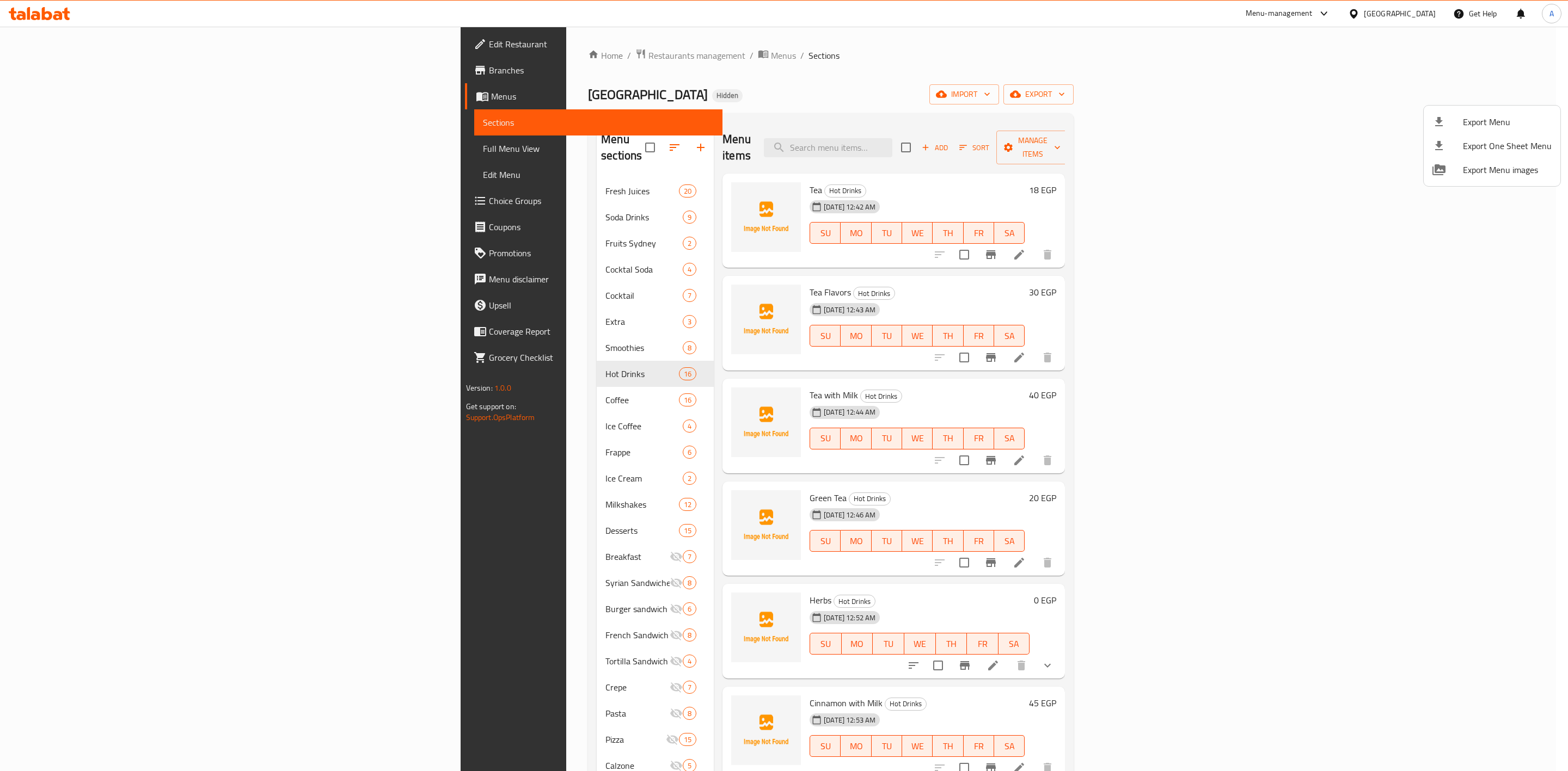
click at [855, 109] on div at bounding box center [784, 385] width 1568 height 771
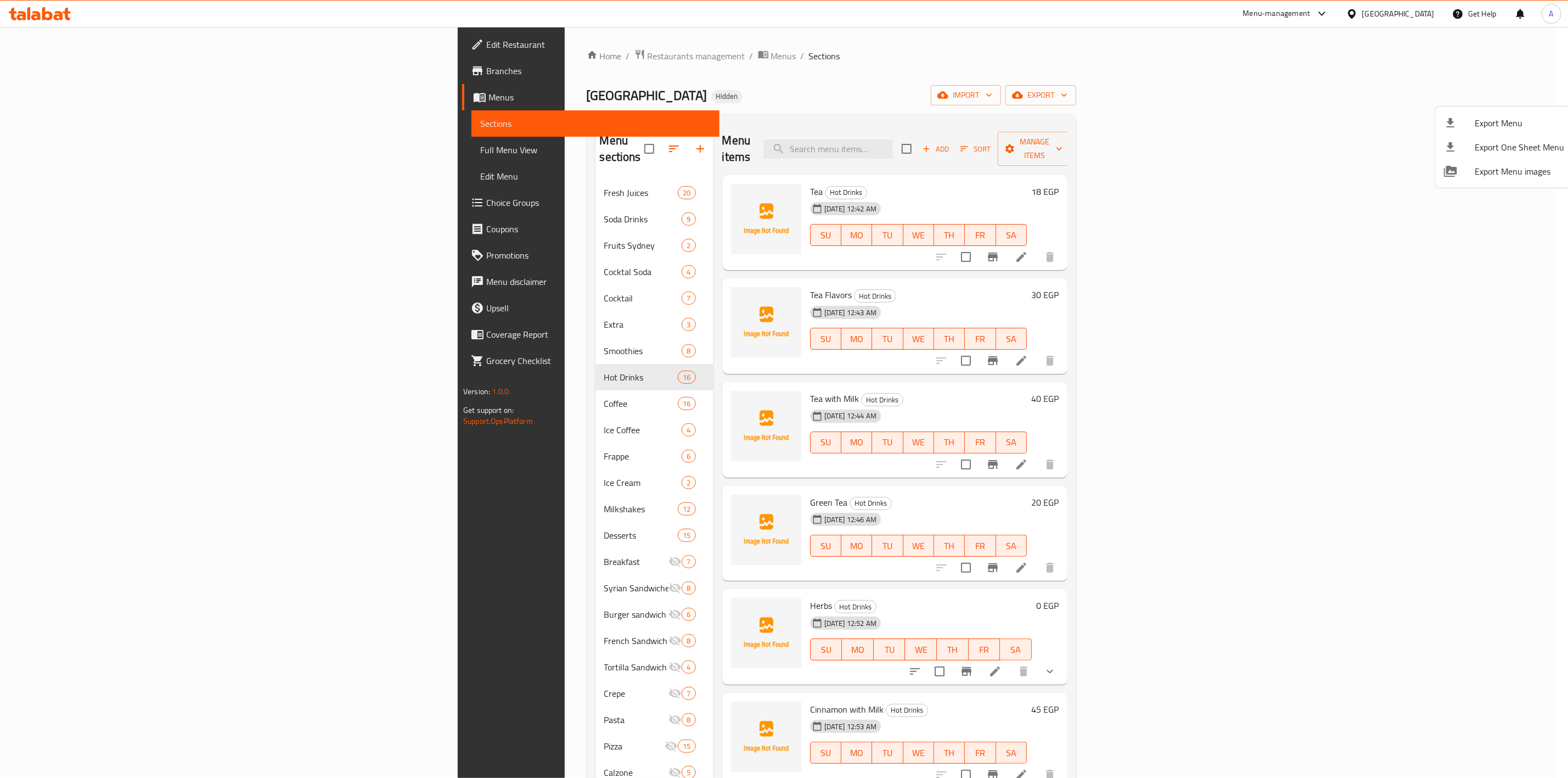
click at [862, 110] on div "Home / Restaurants management / Menus / Sections Sydney Hidden import export Me…" at bounding box center [832, 479] width 490 height 861
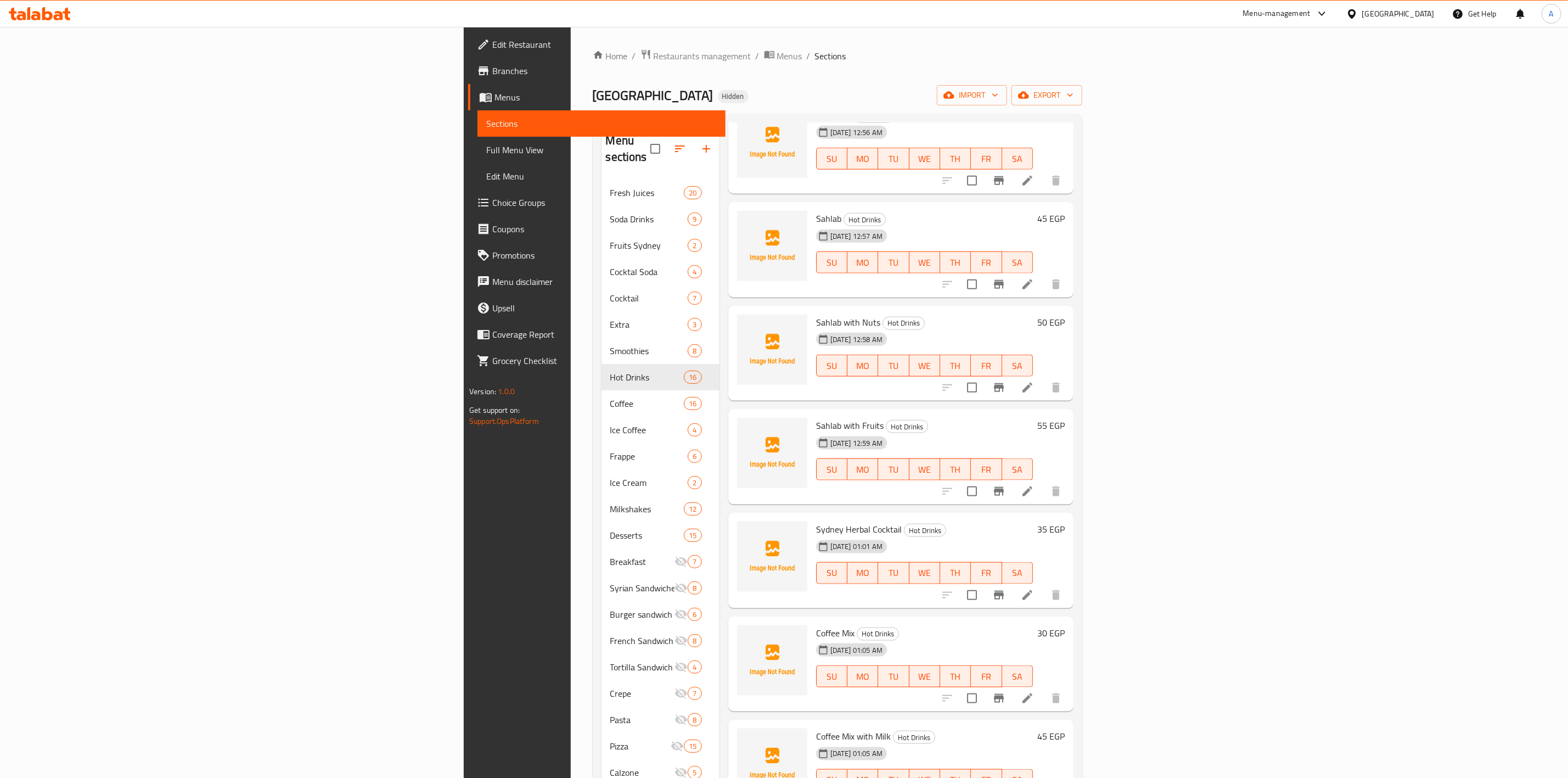
click at [492, 70] on span "Branches" at bounding box center [604, 71] width 225 height 13
